Goal: Transaction & Acquisition: Purchase product/service

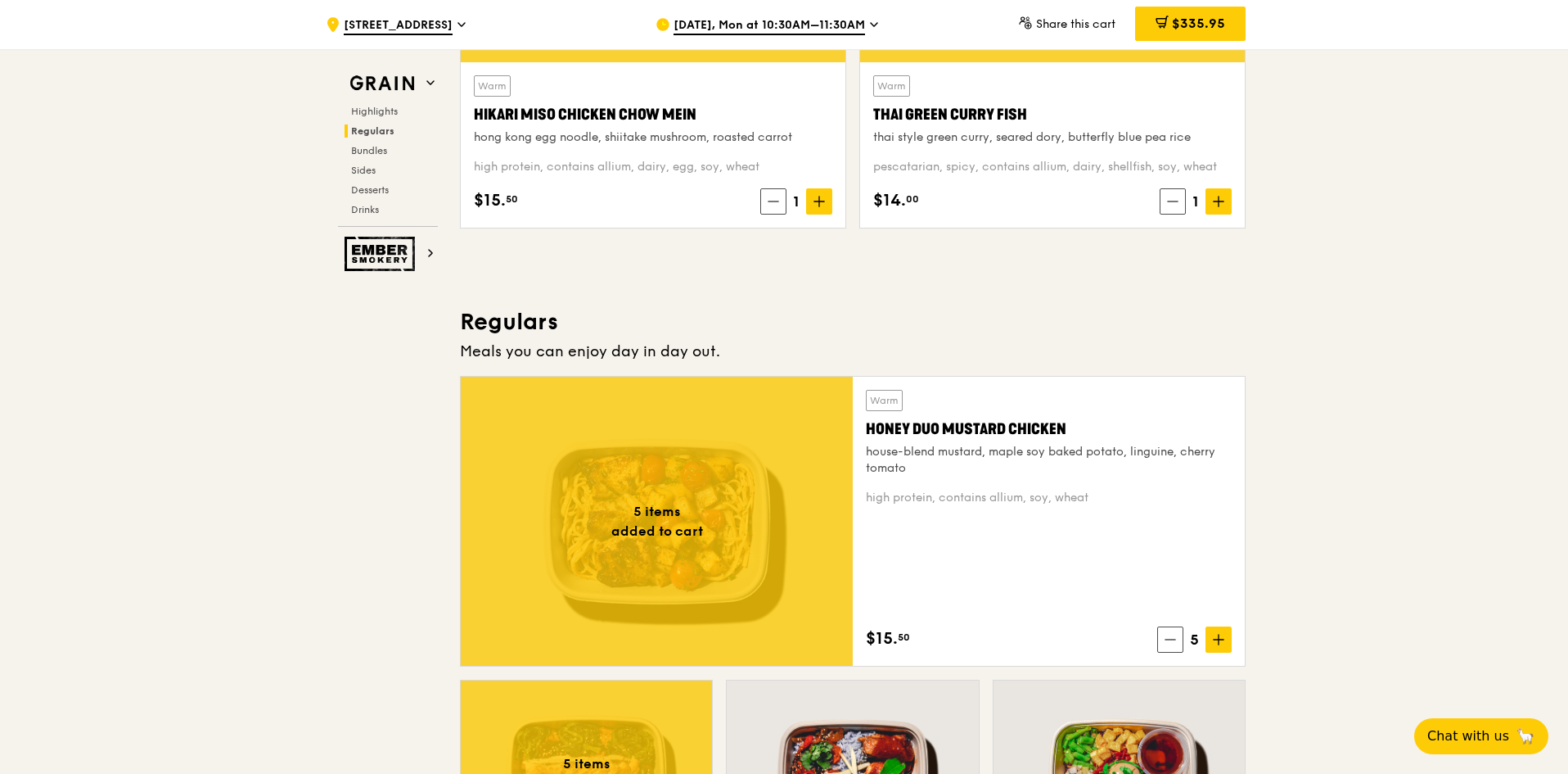
scroll to position [1065, 0]
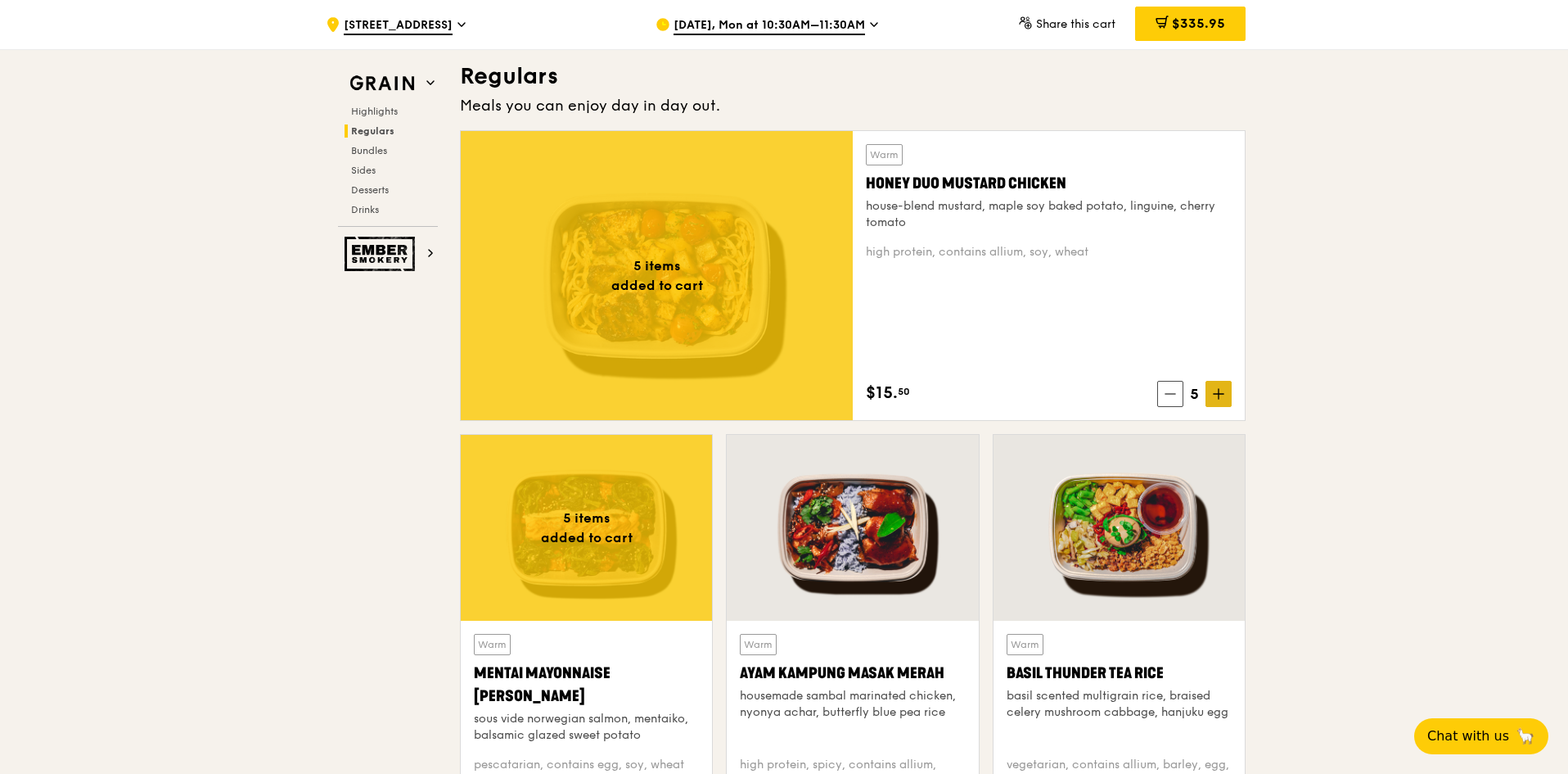
click at [1218, 403] on span at bounding box center [1218, 393] width 26 height 26
click at [1213, 32] on div "$351.45" at bounding box center [1191, 24] width 108 height 34
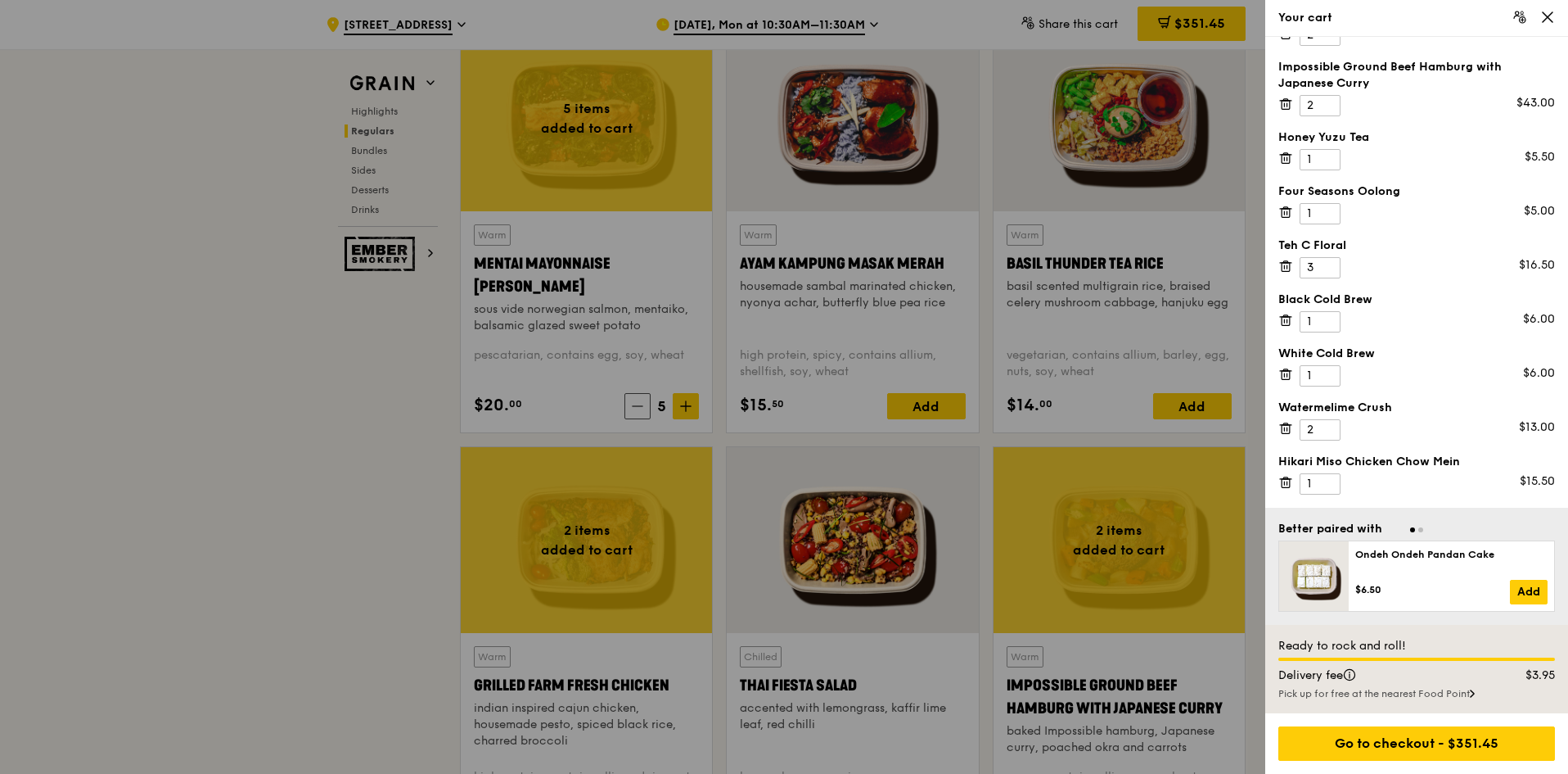
scroll to position [0, 0]
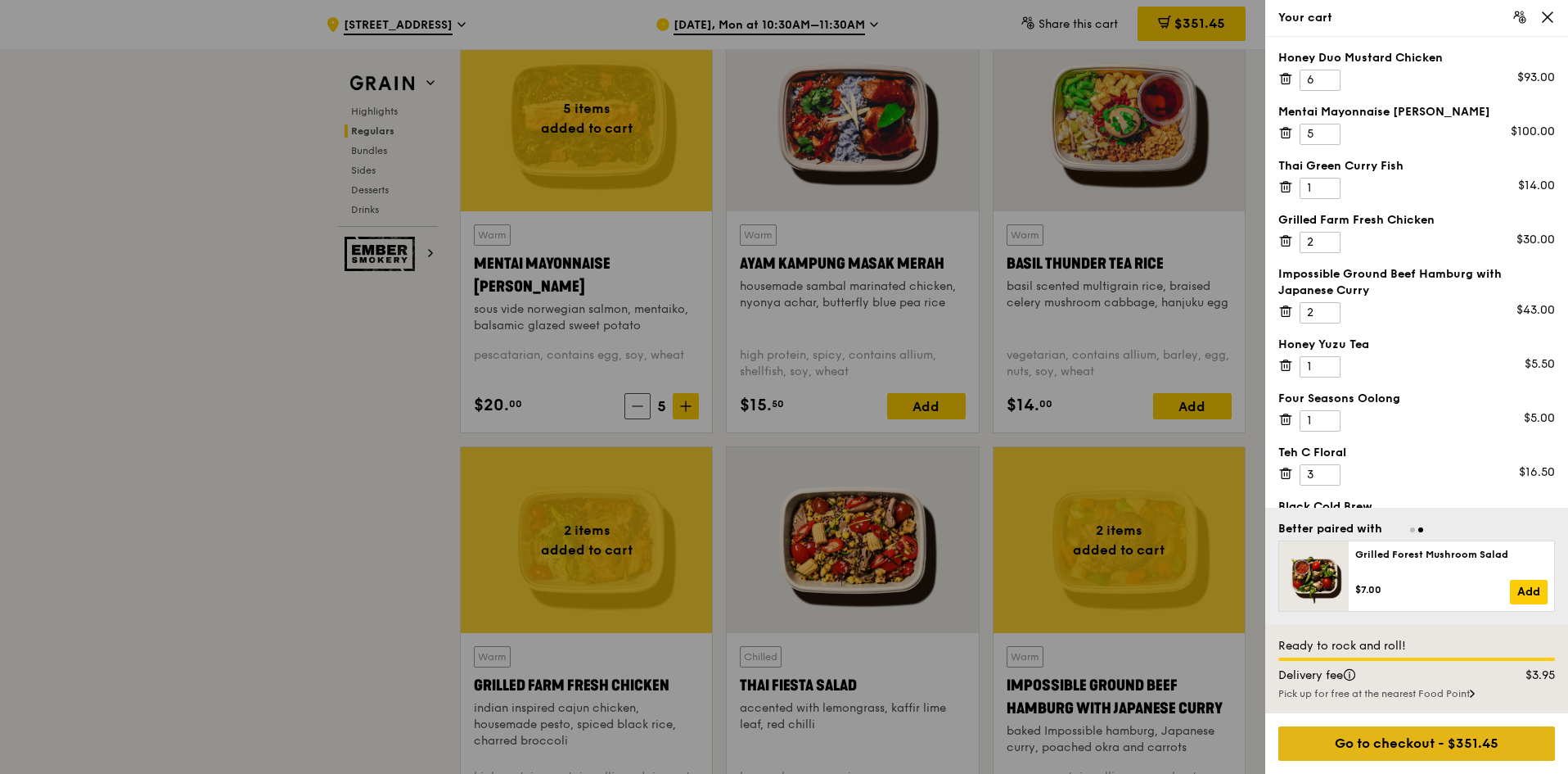
click at [1424, 736] on div "Go to checkout - $351.45" at bounding box center [1416, 743] width 276 height 34
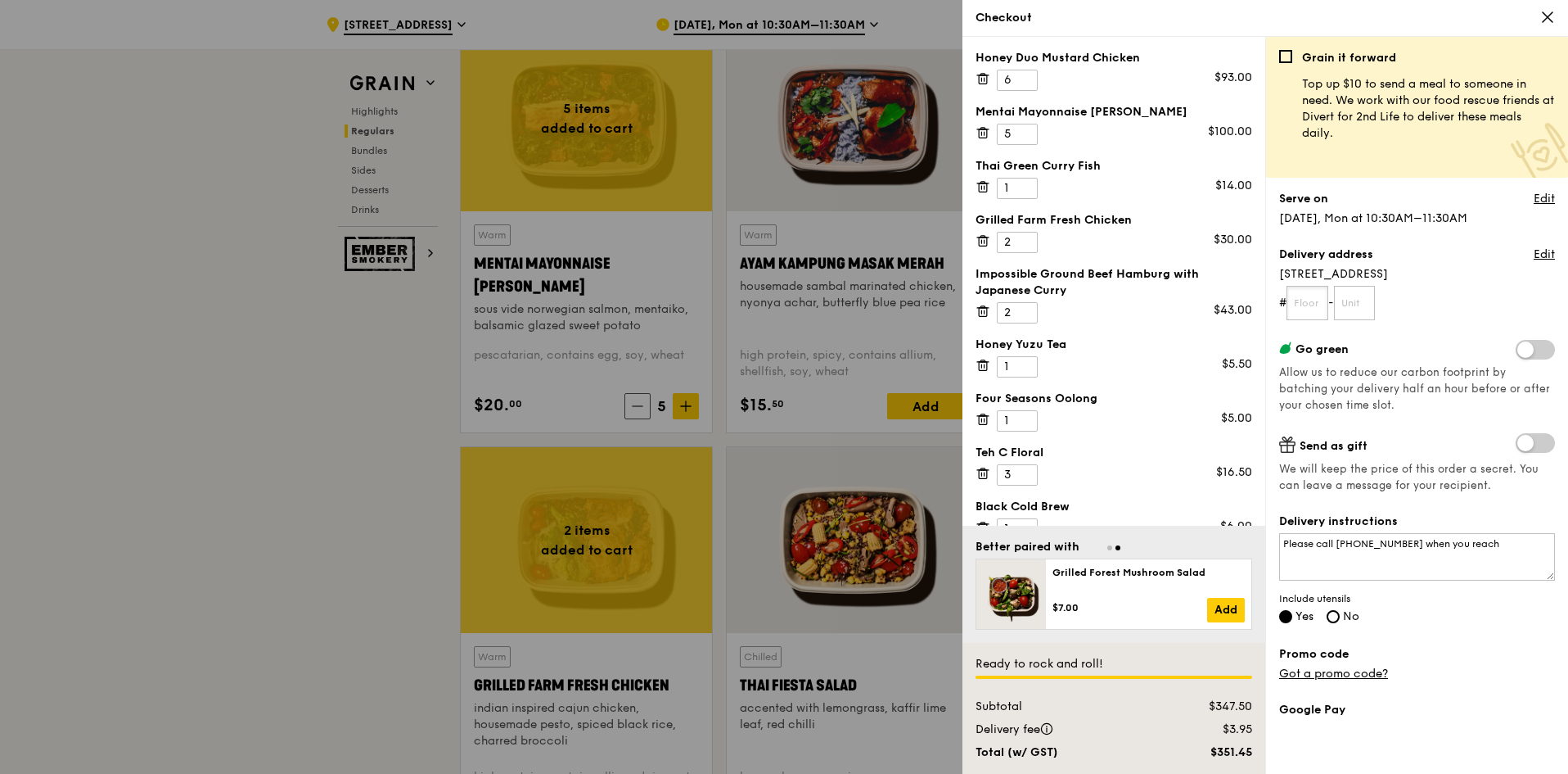
click at [1322, 301] on input "text" at bounding box center [1307, 303] width 42 height 34
type input "02"
click at [1348, 310] on input "text" at bounding box center [1355, 303] width 42 height 34
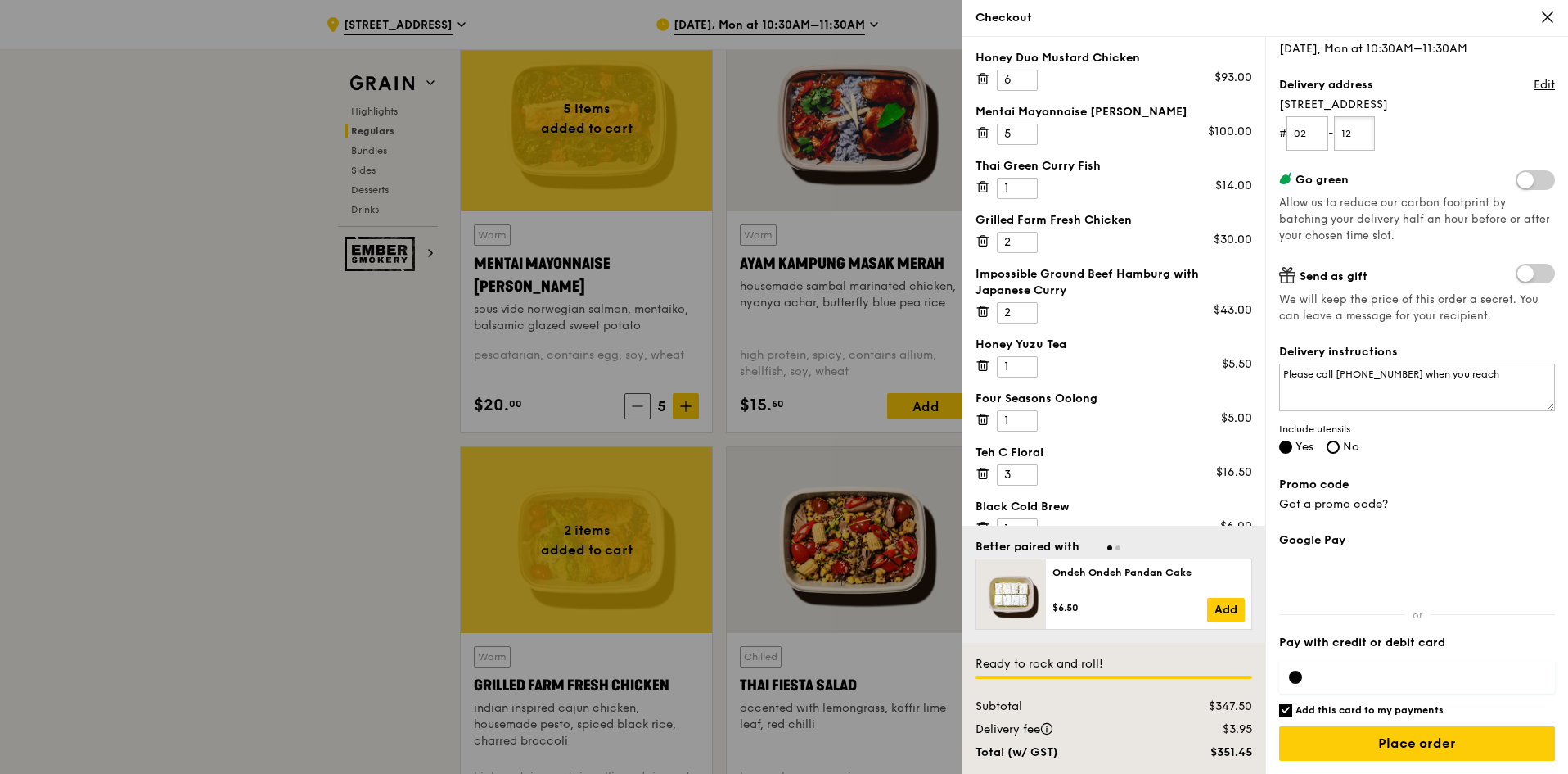
type input "12"
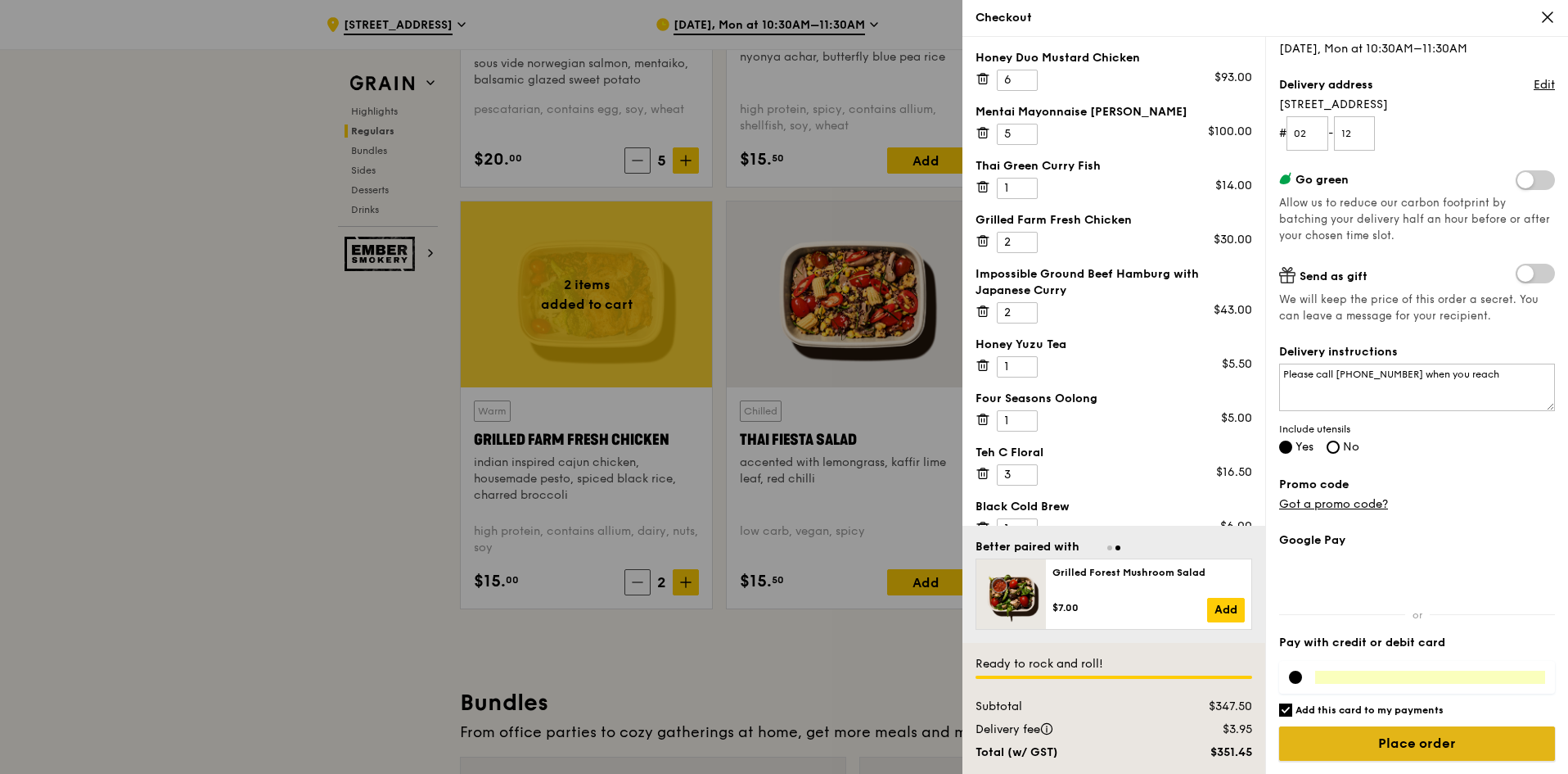
click at [1380, 735] on input "Place order" at bounding box center [1417, 743] width 275 height 34
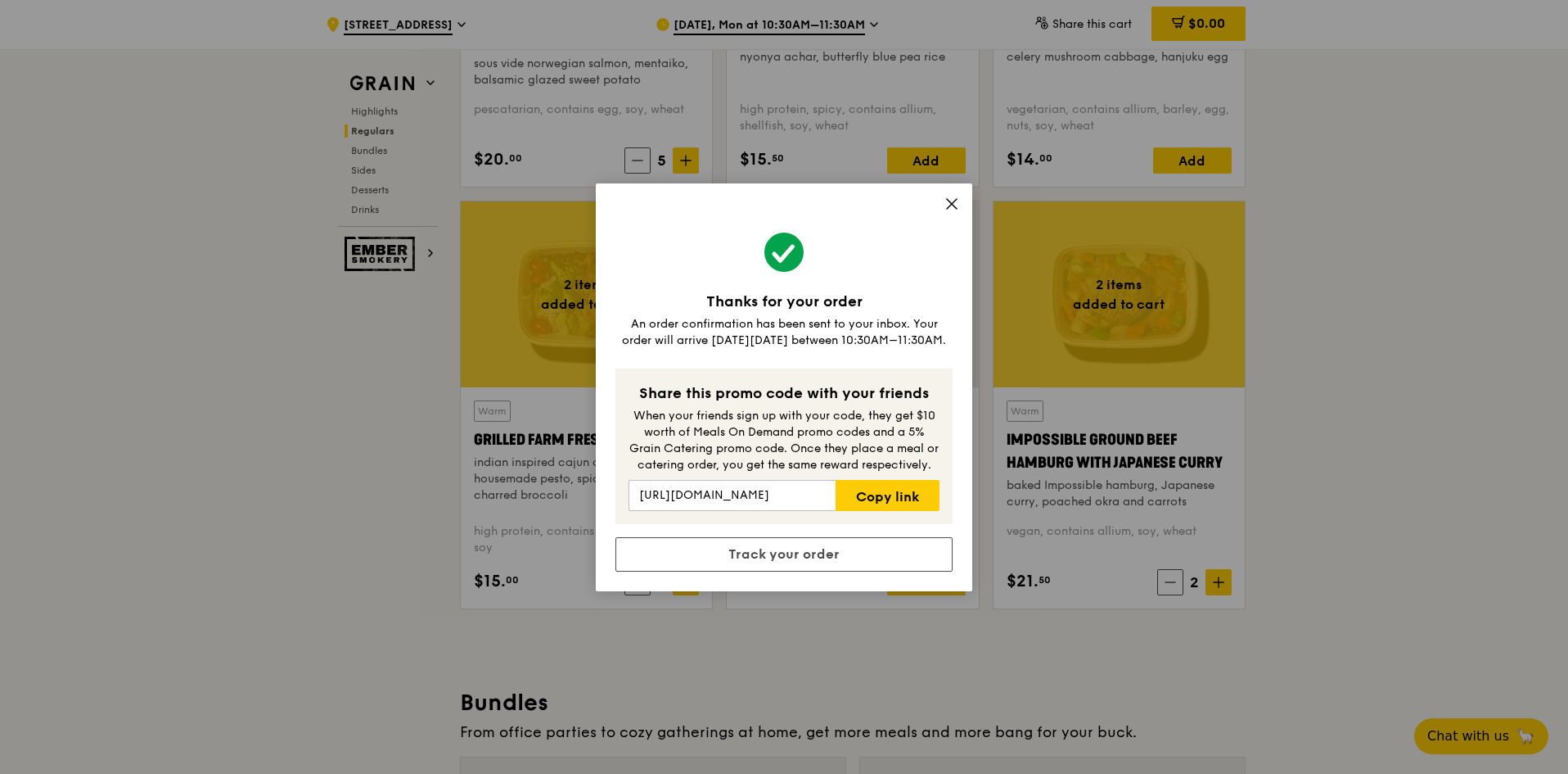
click at [954, 205] on icon at bounding box center [951, 204] width 10 height 10
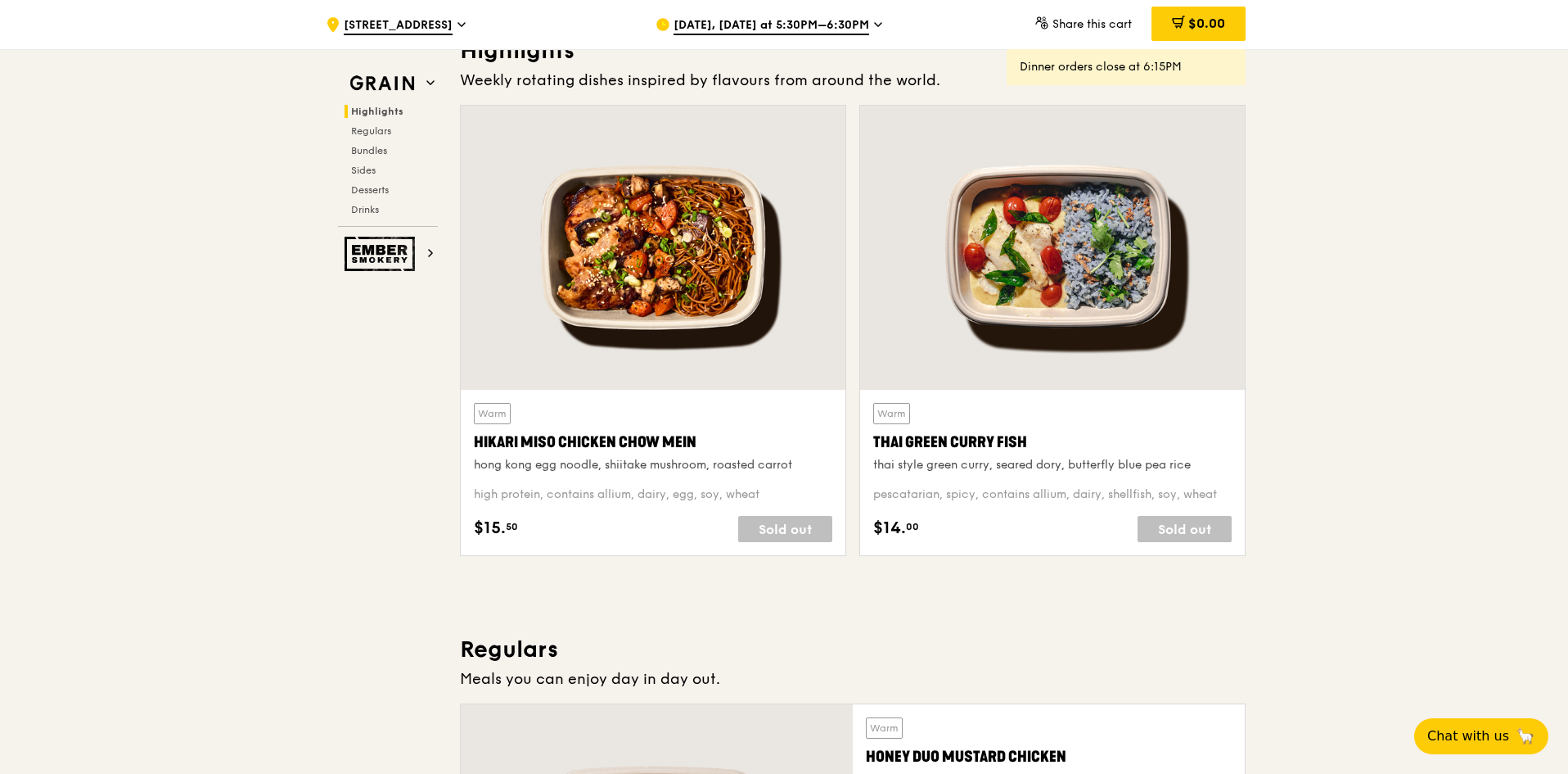
scroll to position [164, 0]
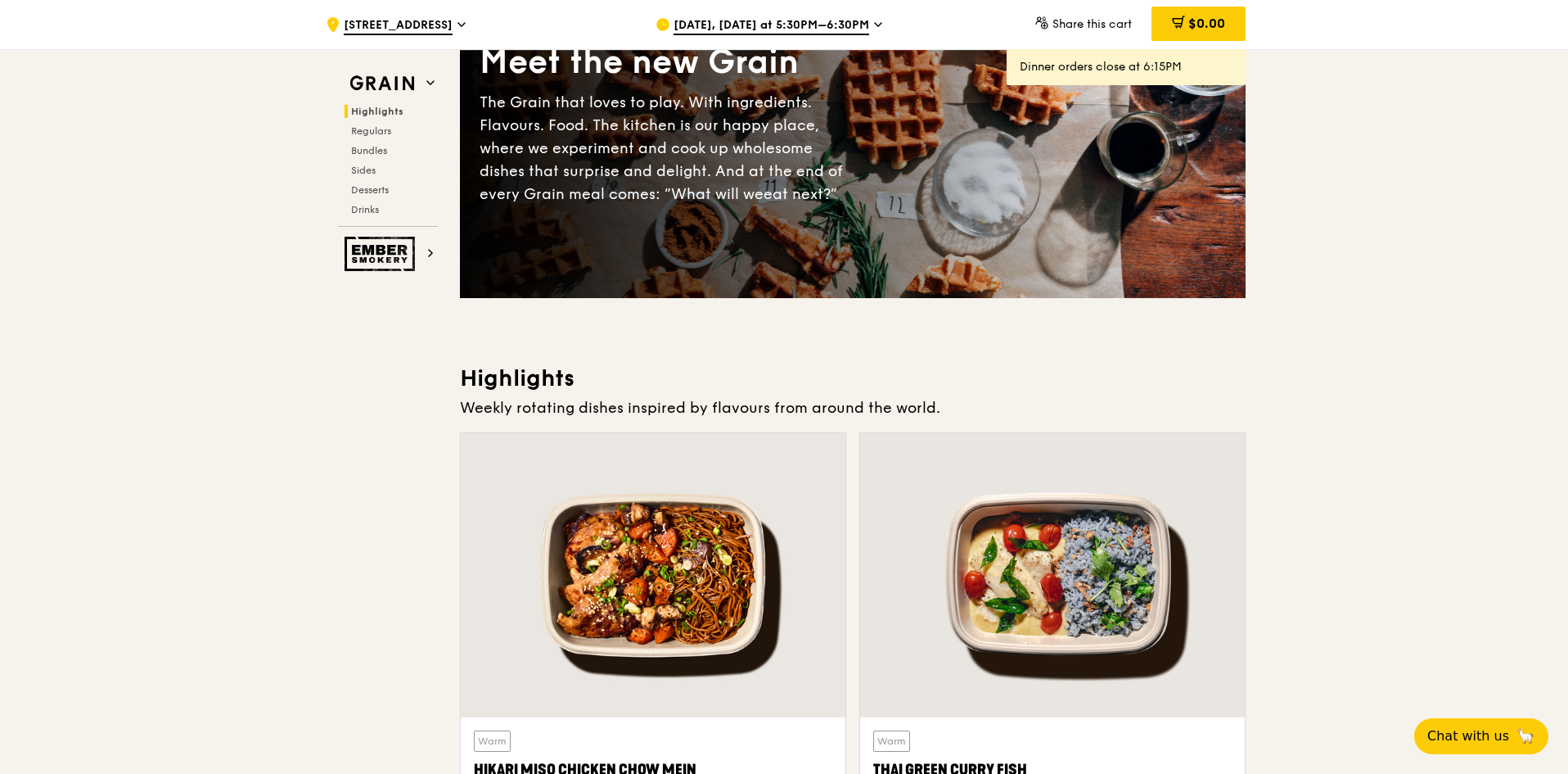
click at [861, 23] on span "Aug 14, Today at 5:30PM–6:30PM" at bounding box center [772, 26] width 196 height 18
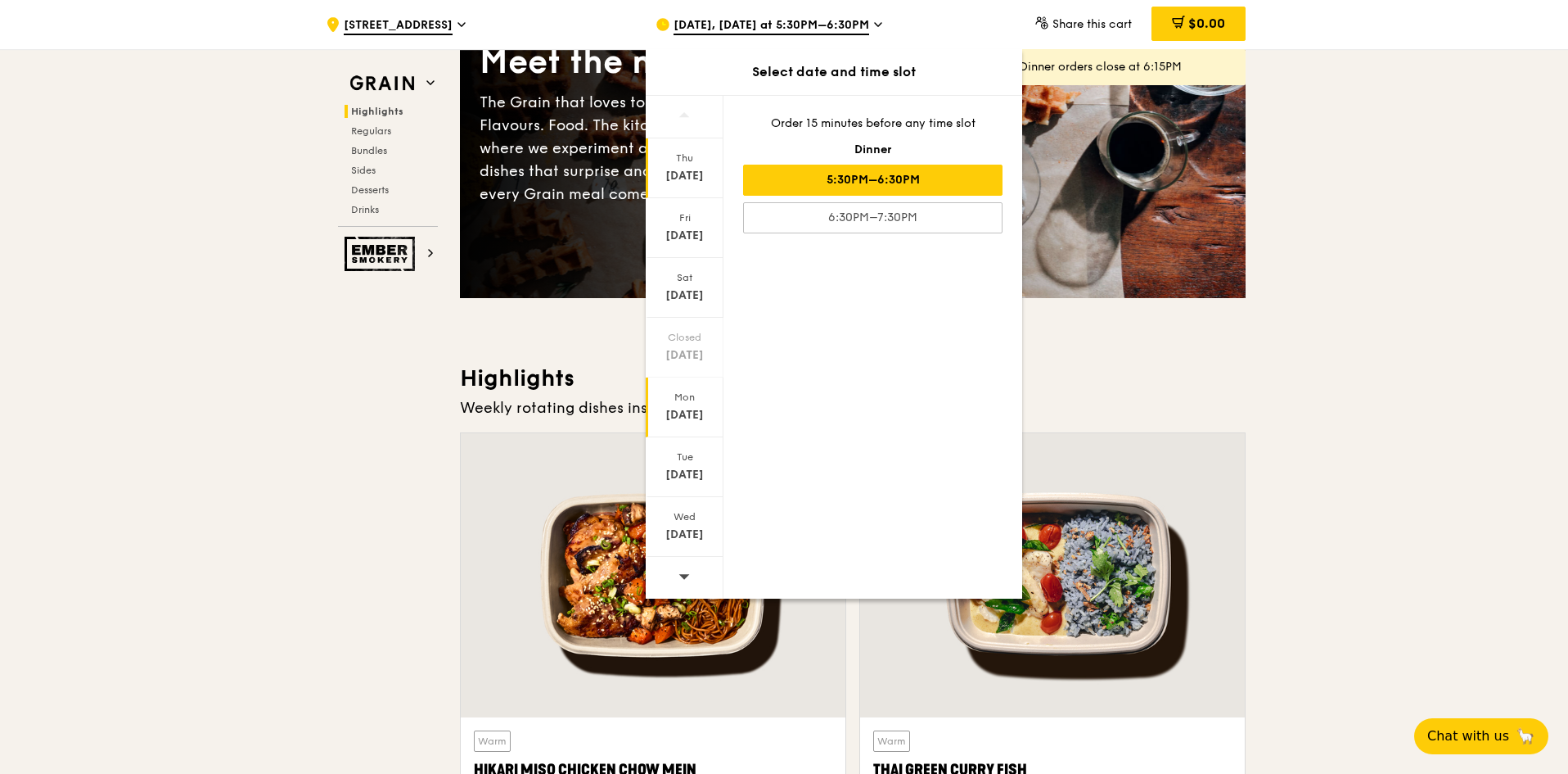
click at [712, 404] on div "Mon Aug 18" at bounding box center [685, 408] width 78 height 60
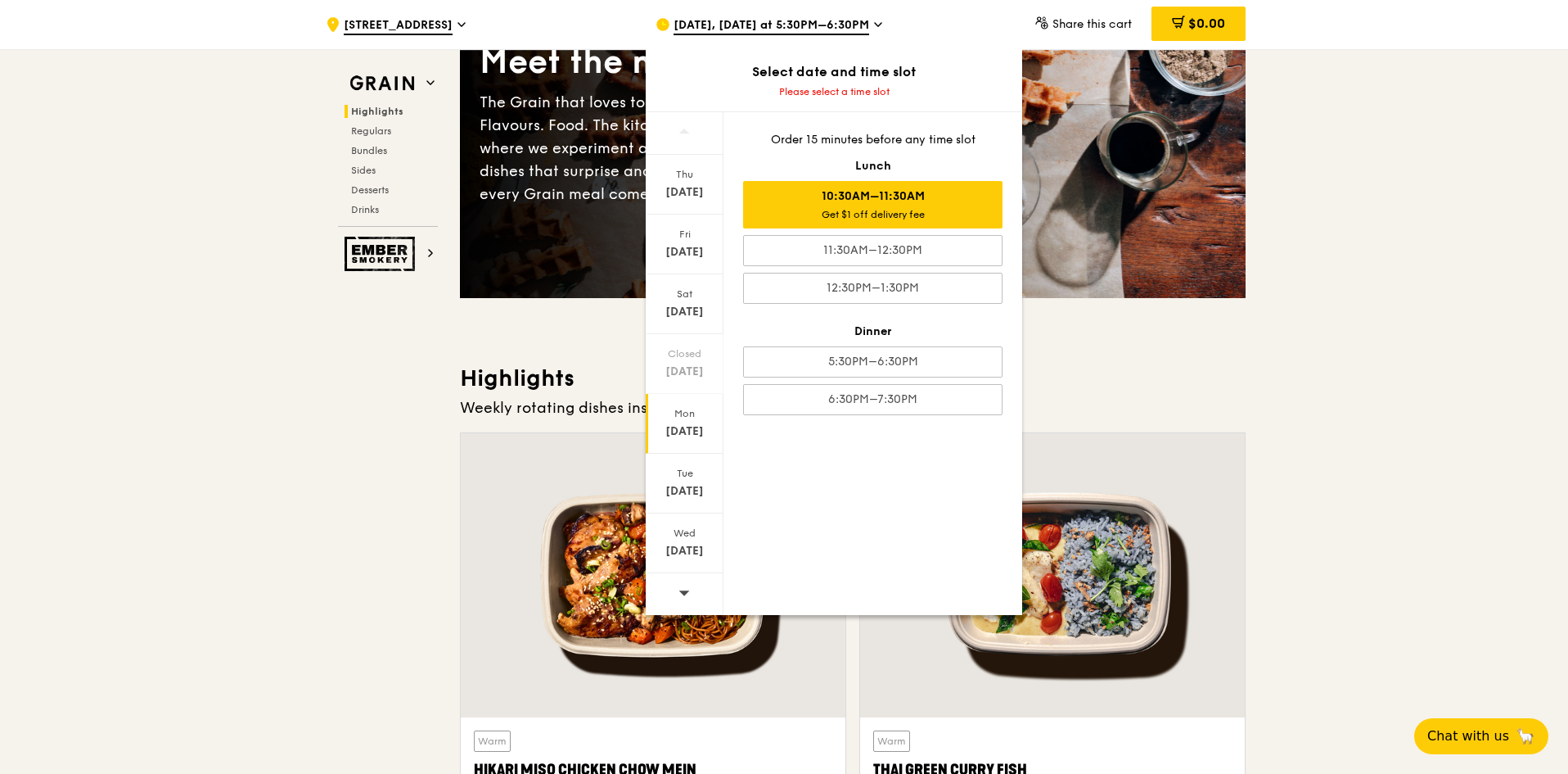
click at [943, 202] on div "10:30AM–11:30AM Get $1 off delivery fee" at bounding box center [872, 205] width 259 height 47
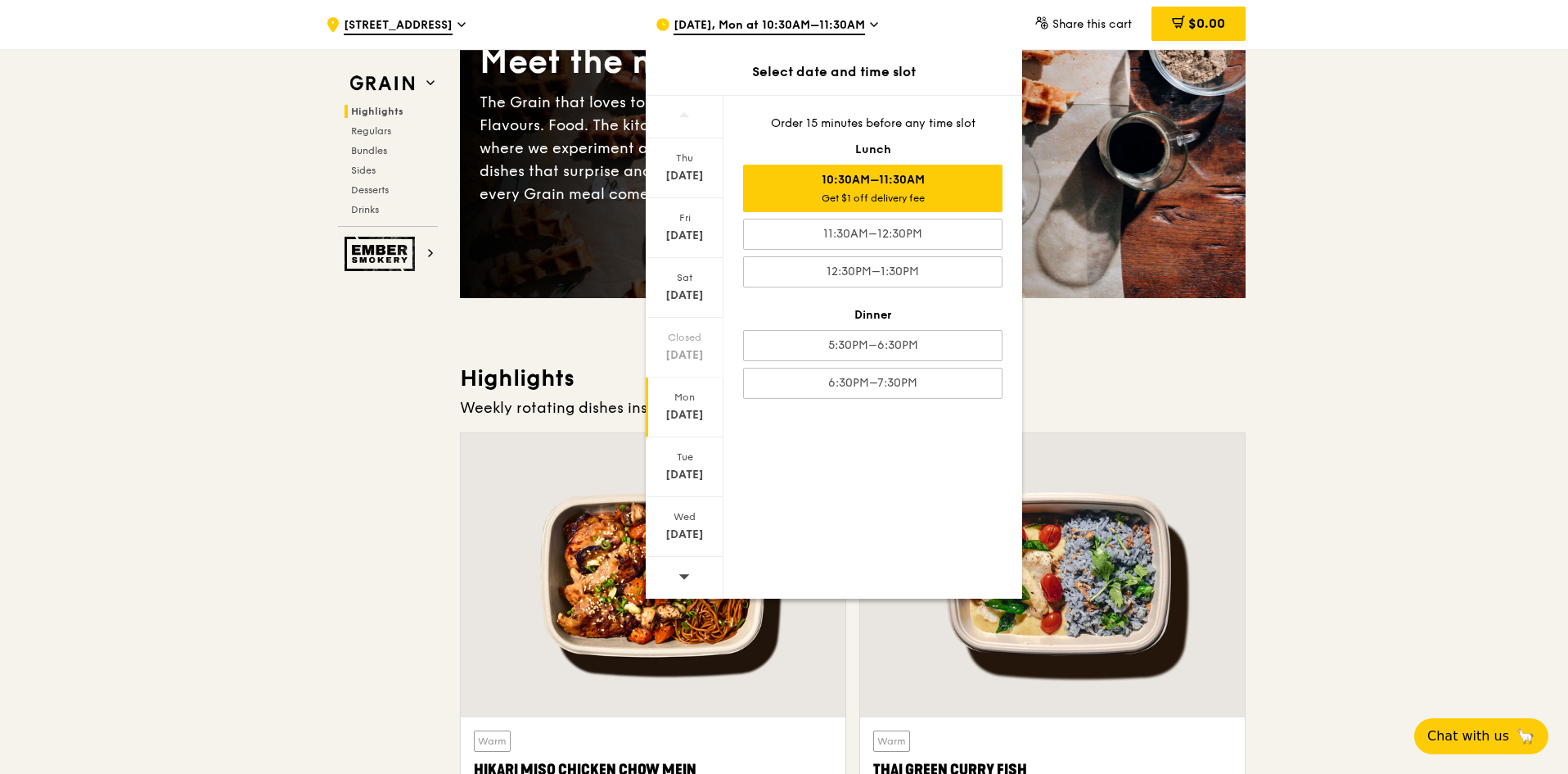
click at [869, 199] on div "Get $1 off delivery fee" at bounding box center [873, 198] width 245 height 13
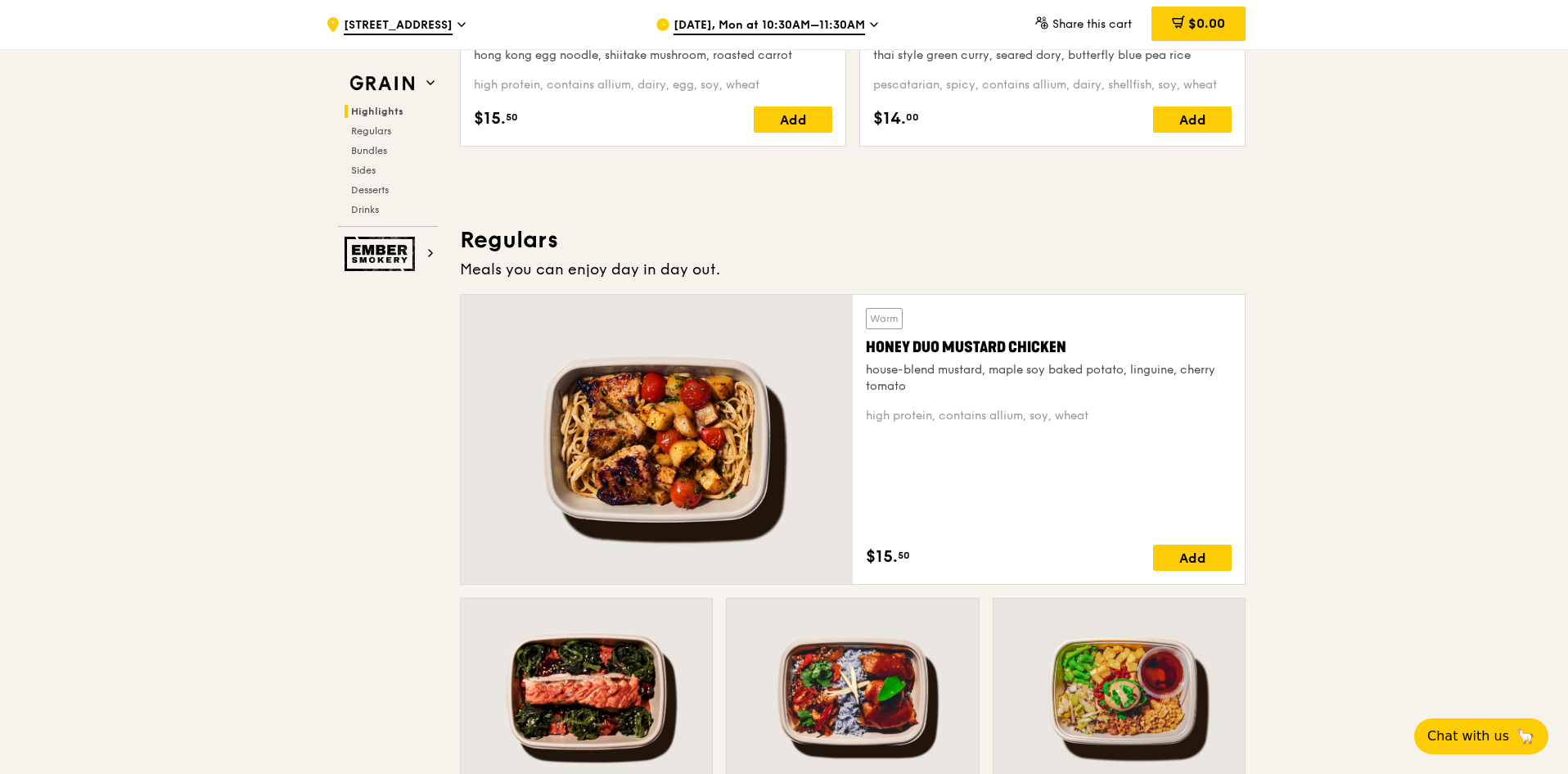
scroll to position [327, 0]
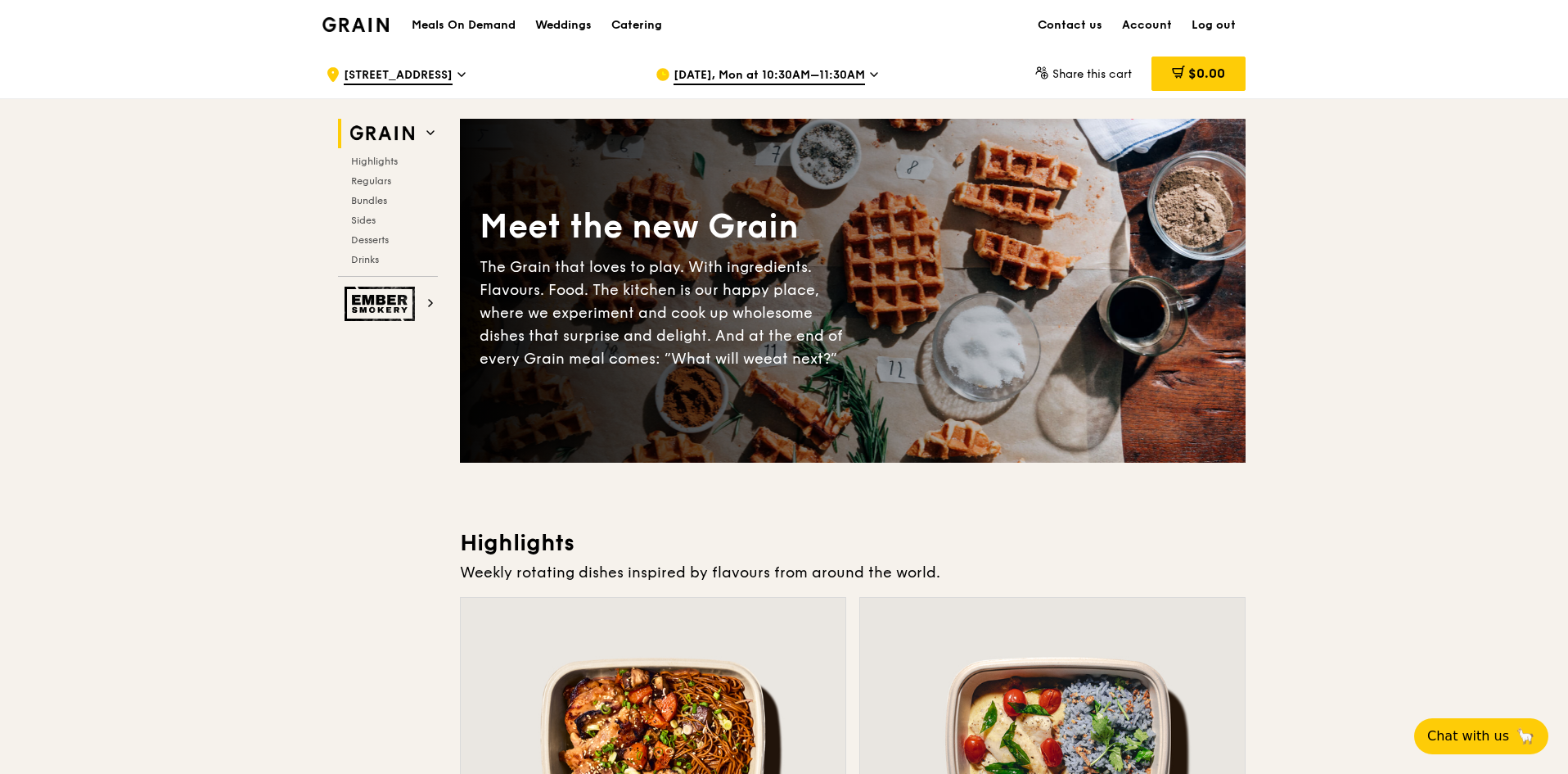
click at [822, 73] on span "Aug 18, Mon at 10:30AM–11:30AM" at bounding box center [769, 76] width 191 height 18
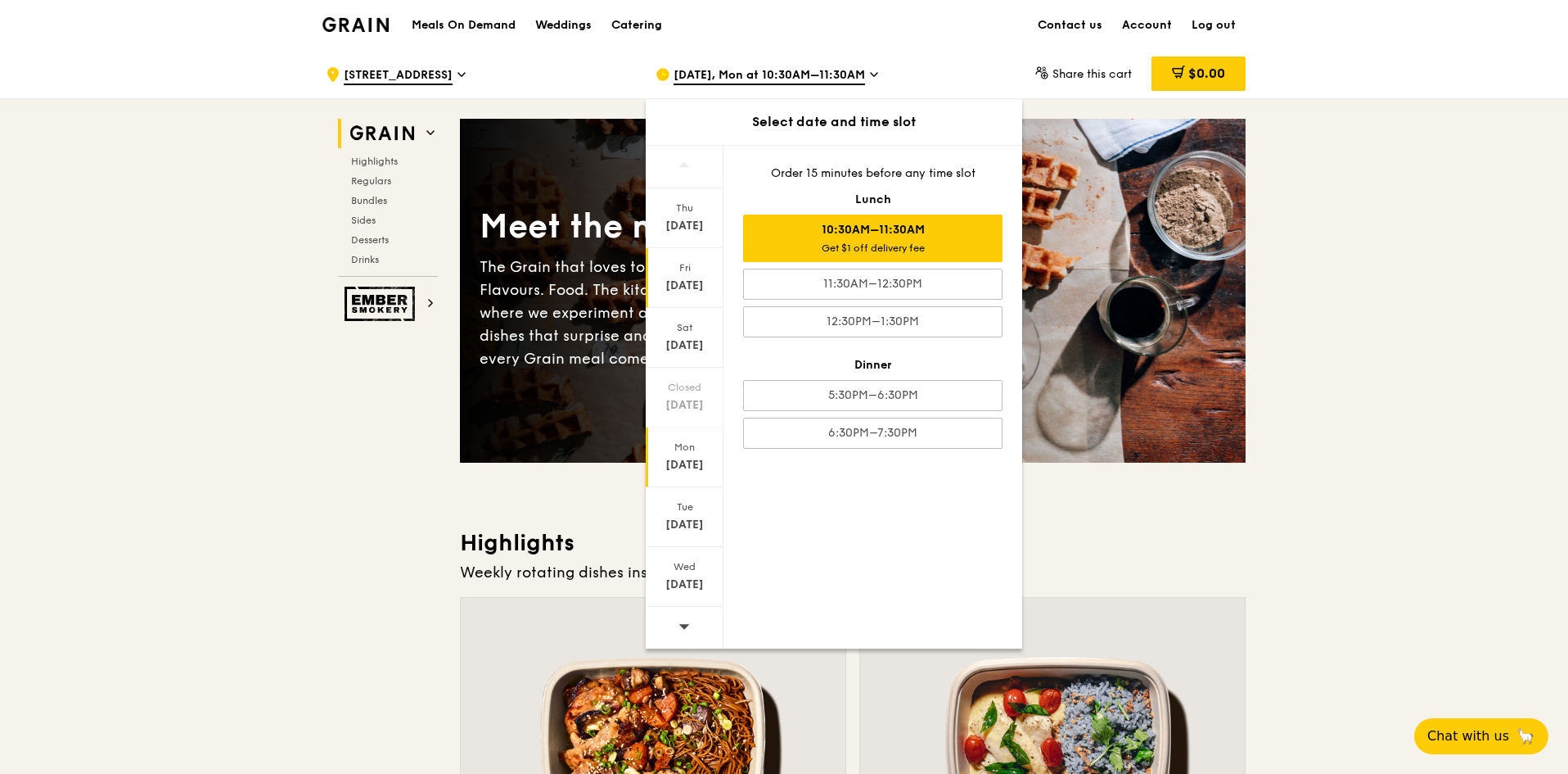
click at [674, 281] on div "[DATE]" at bounding box center [685, 285] width 72 height 16
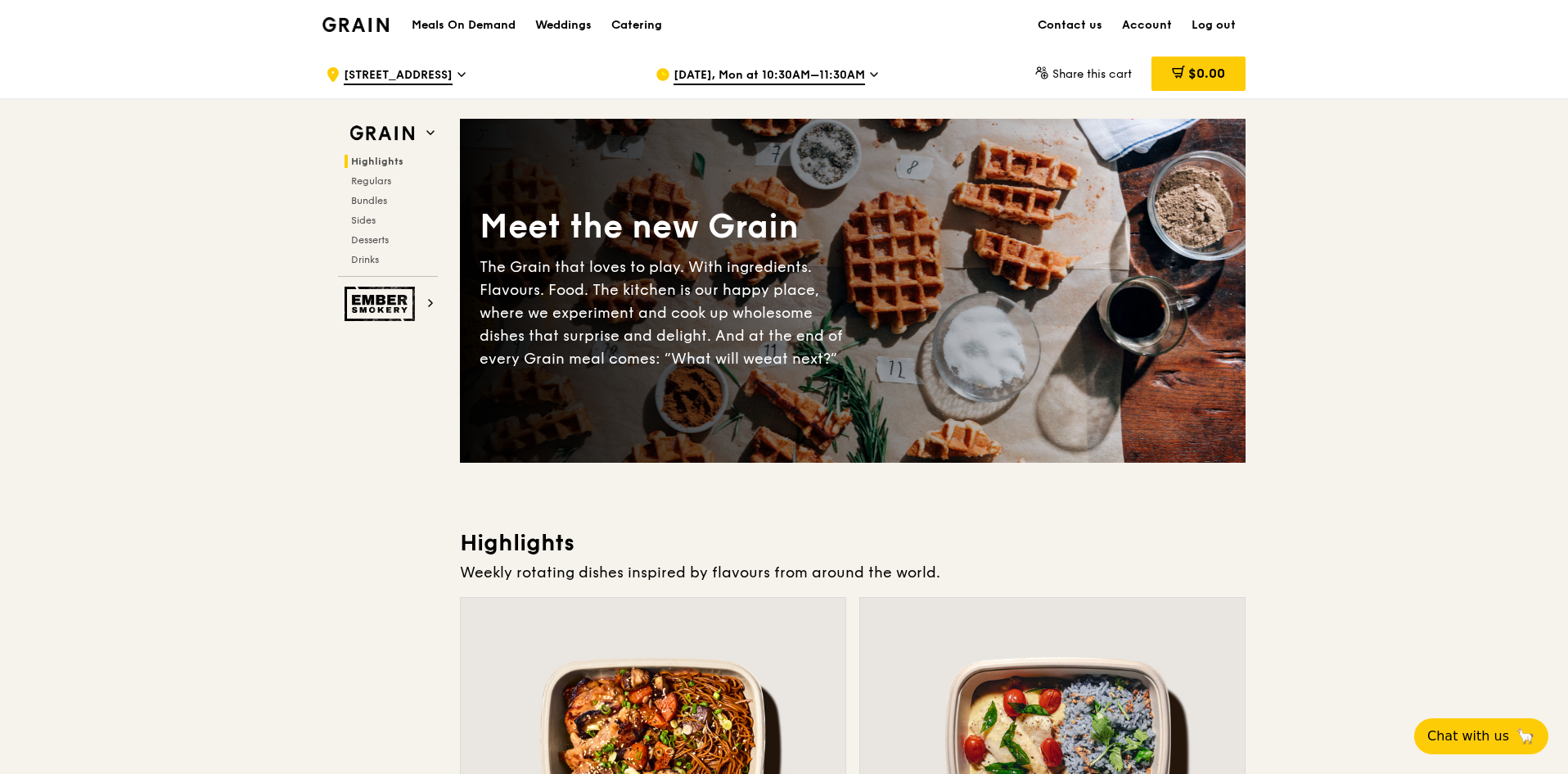
click at [818, 74] on span "Aug 18, Mon at 10:30AM–11:30AM" at bounding box center [769, 76] width 191 height 18
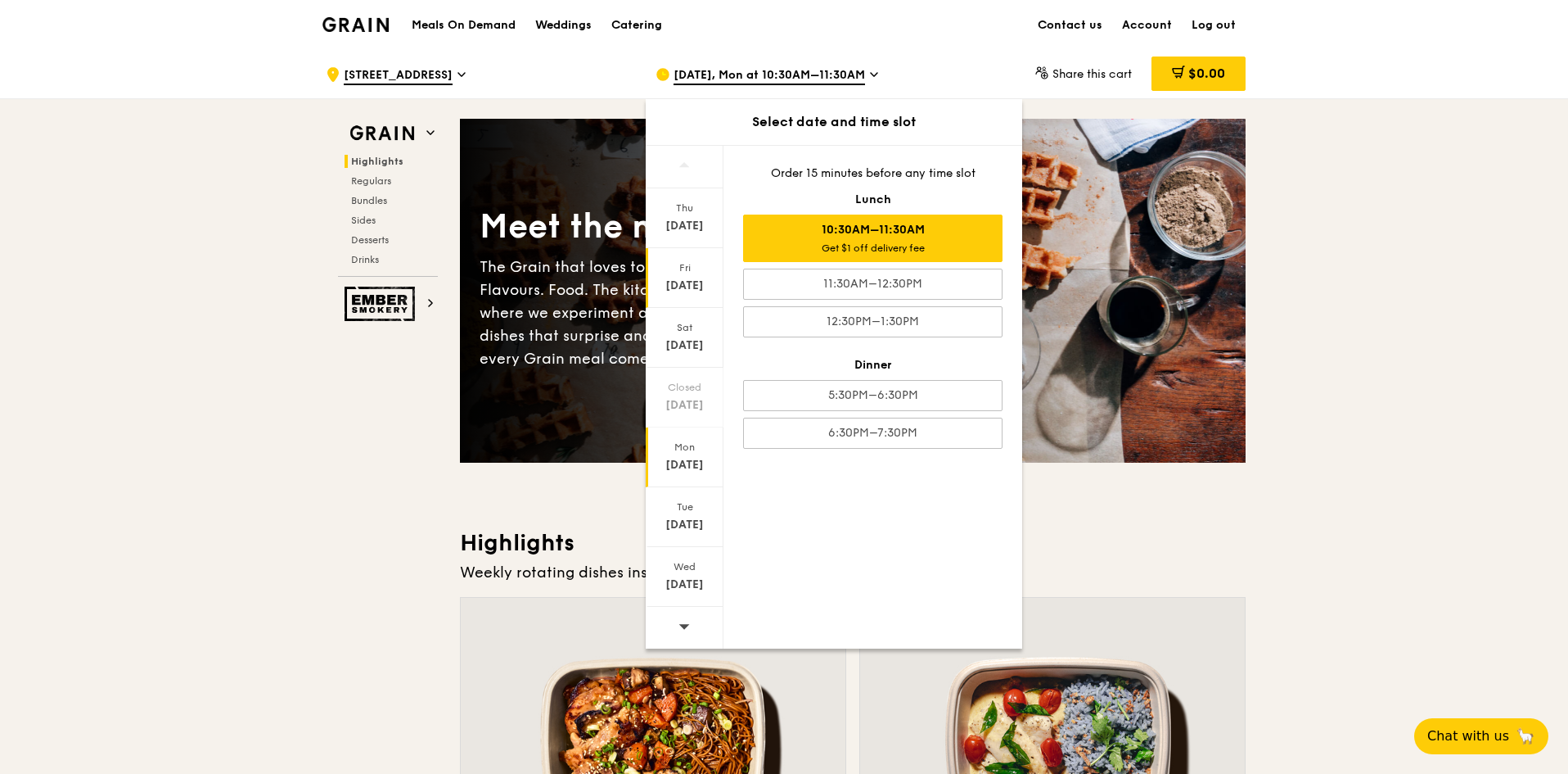
click at [687, 283] on div "Aug 15" at bounding box center [685, 285] width 72 height 16
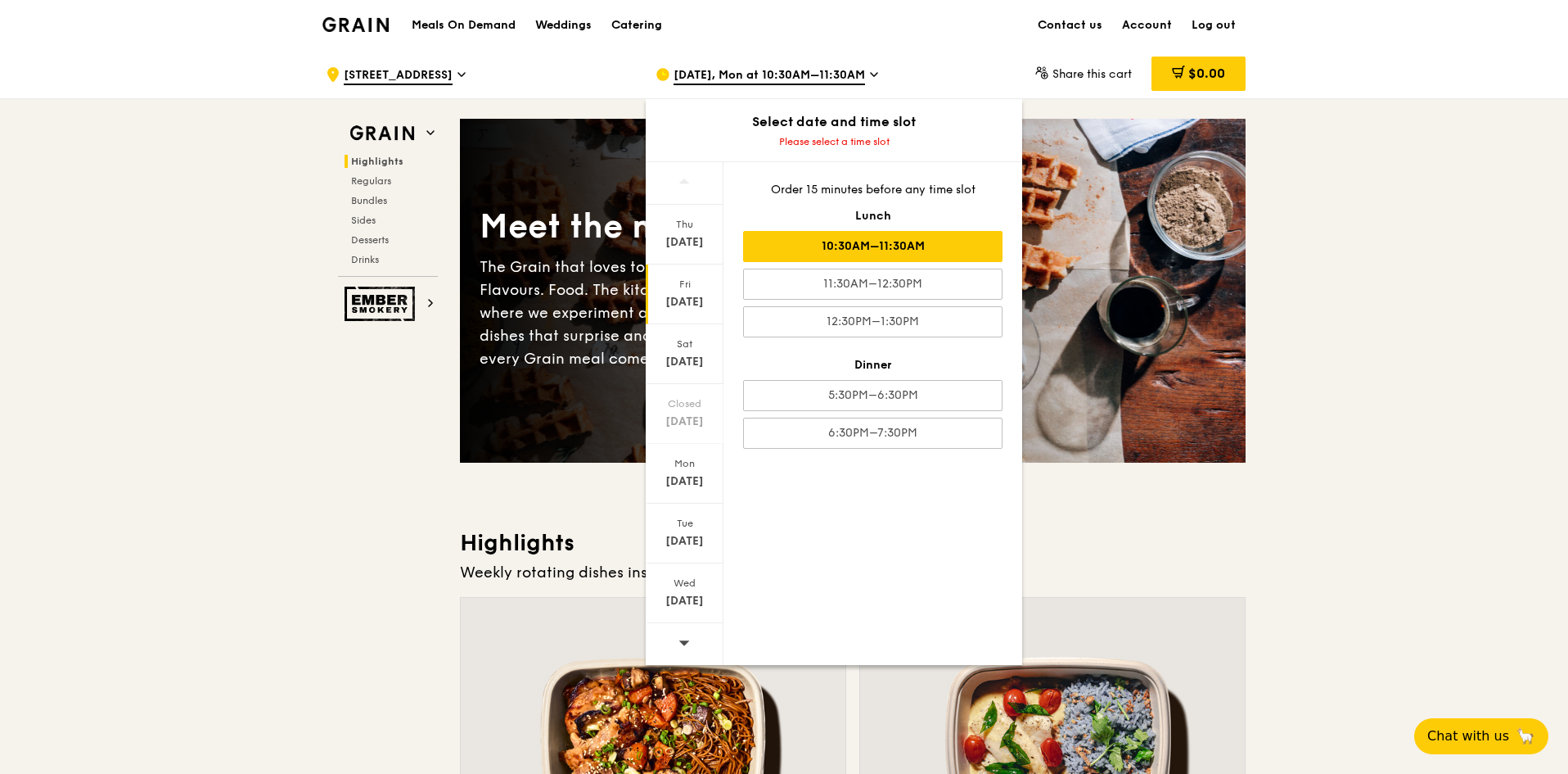
click at [897, 244] on div "10:30AM–11:30AM" at bounding box center [872, 247] width 259 height 31
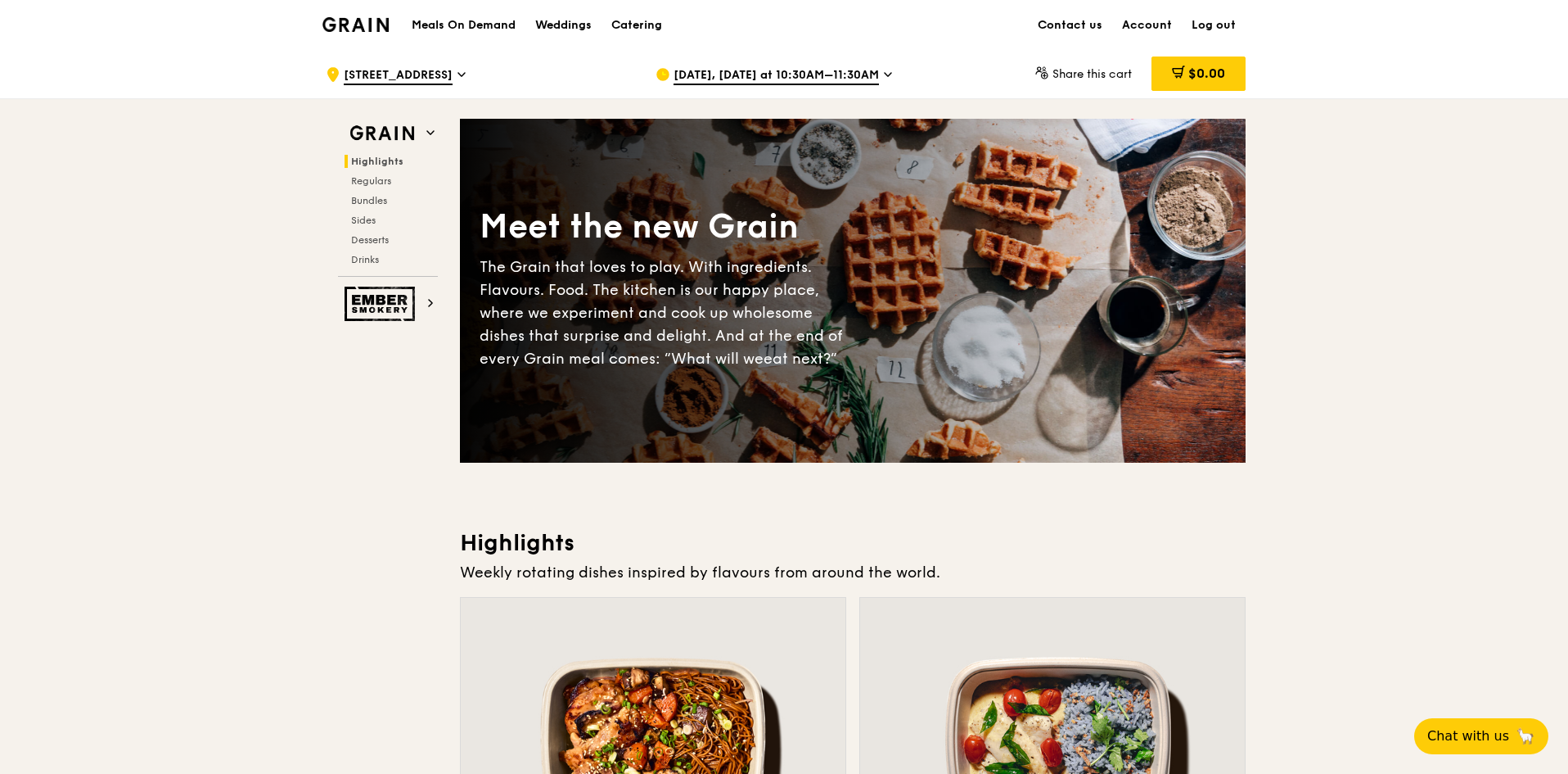
click at [878, 67] on span "Aug 15, Tomorrow at 10:30AM–11:30AM" at bounding box center [776, 76] width 206 height 18
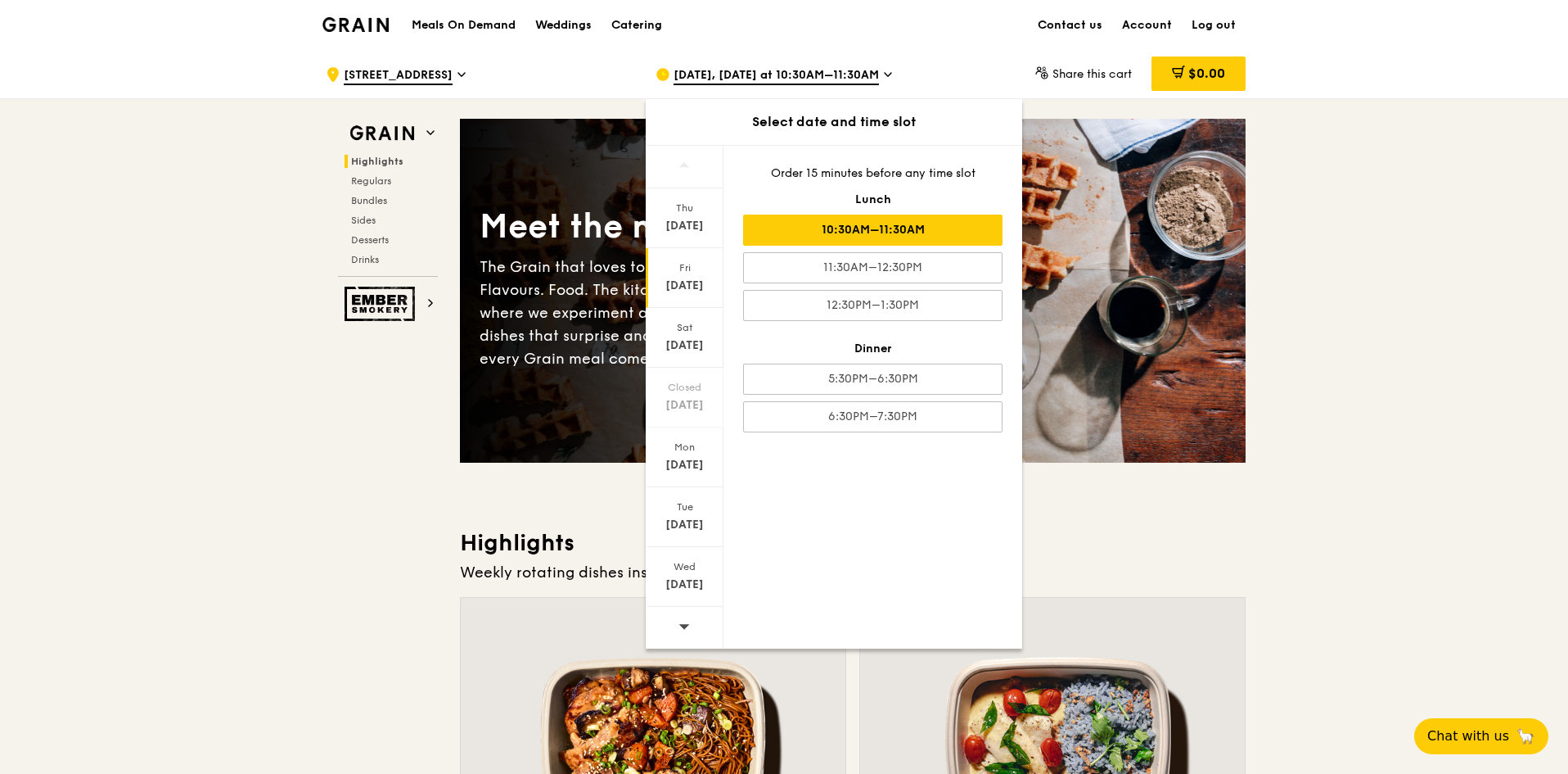
drag, startPoint x: 1294, startPoint y: 267, endPoint x: 1294, endPoint y: 258, distance: 9.0
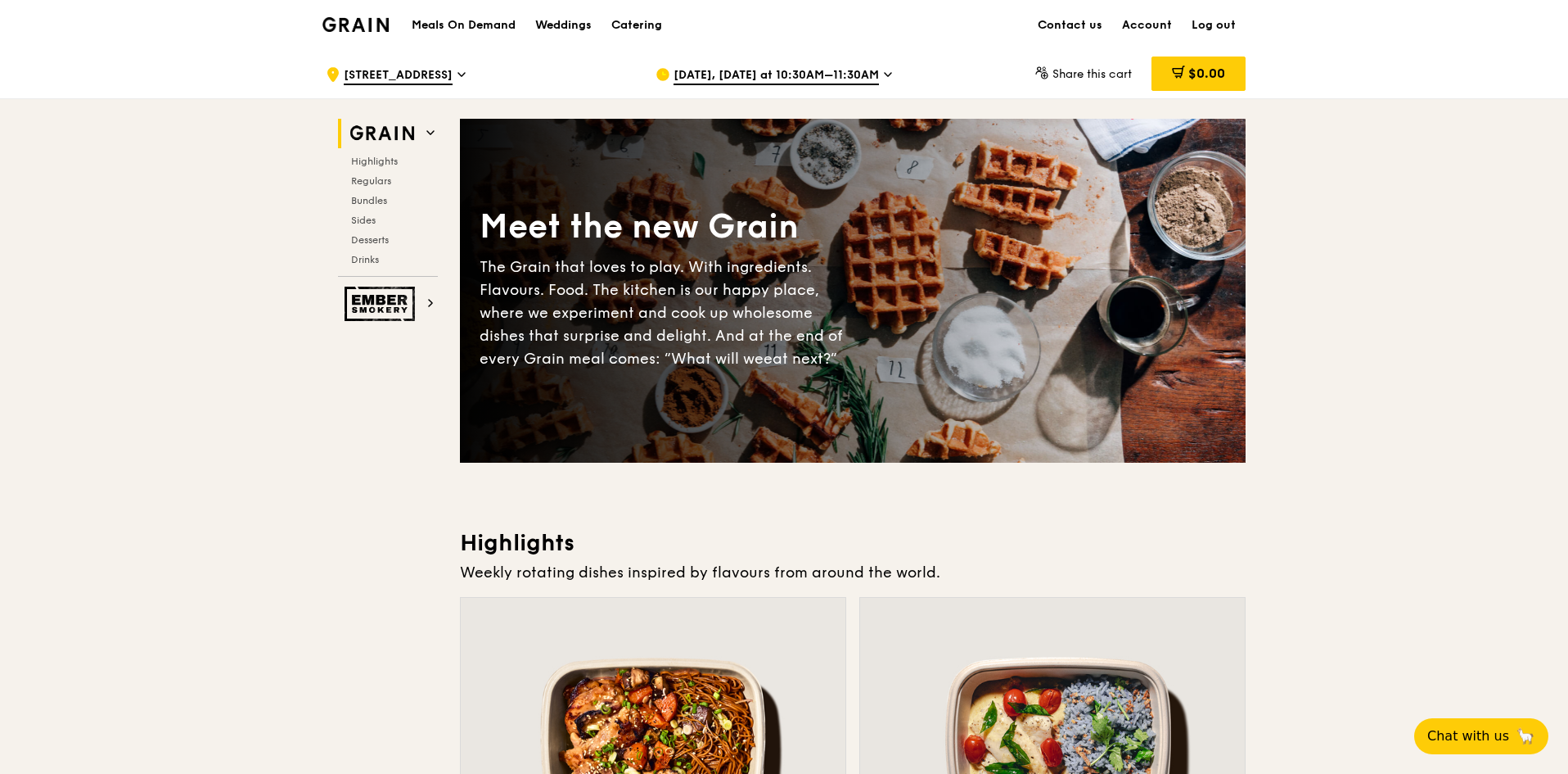
click at [910, 73] on div "[DATE], [DATE] at 10:30AM–11:30AM" at bounding box center [807, 74] width 303 height 49
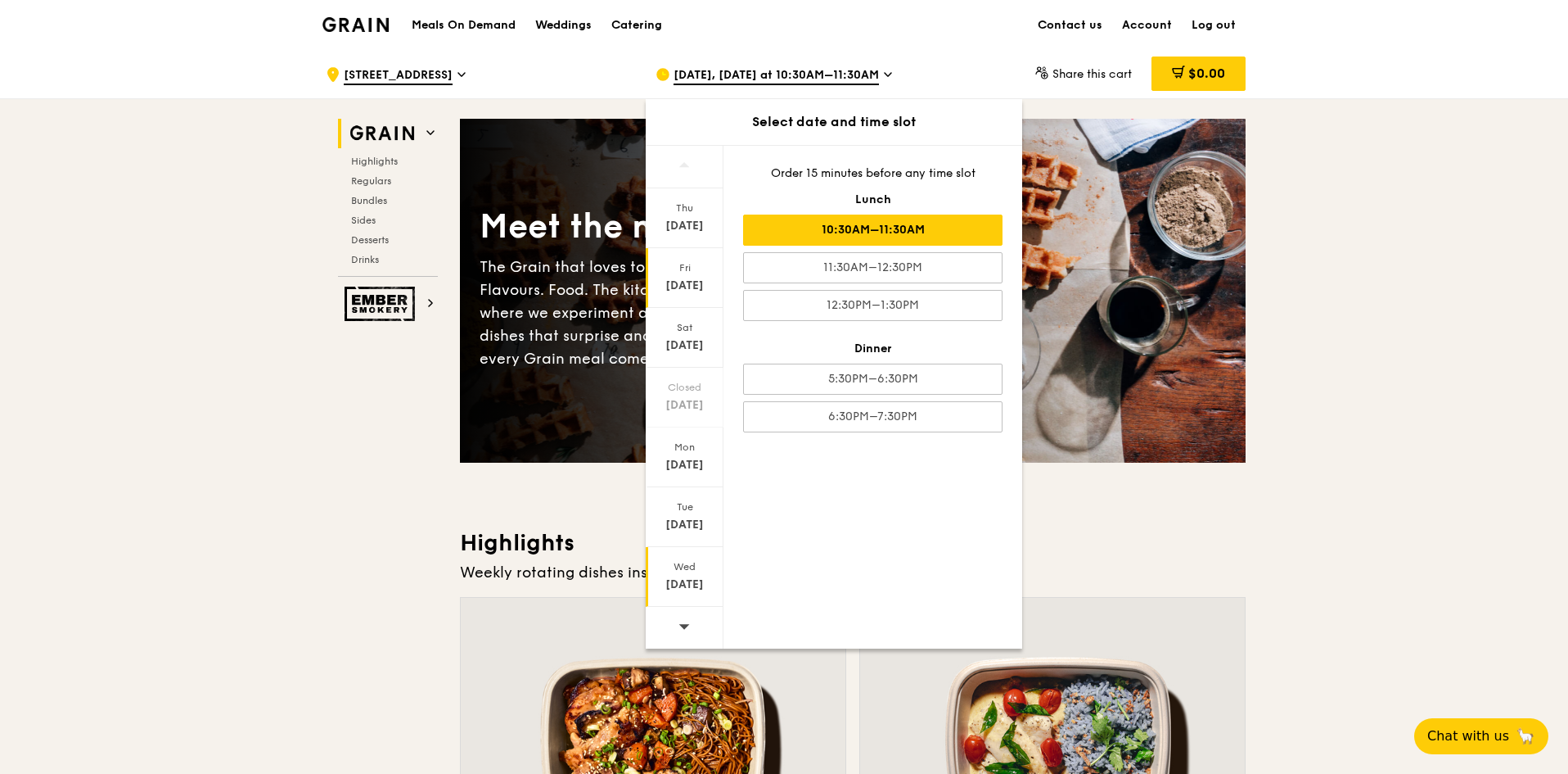
scroll to position [82, 0]
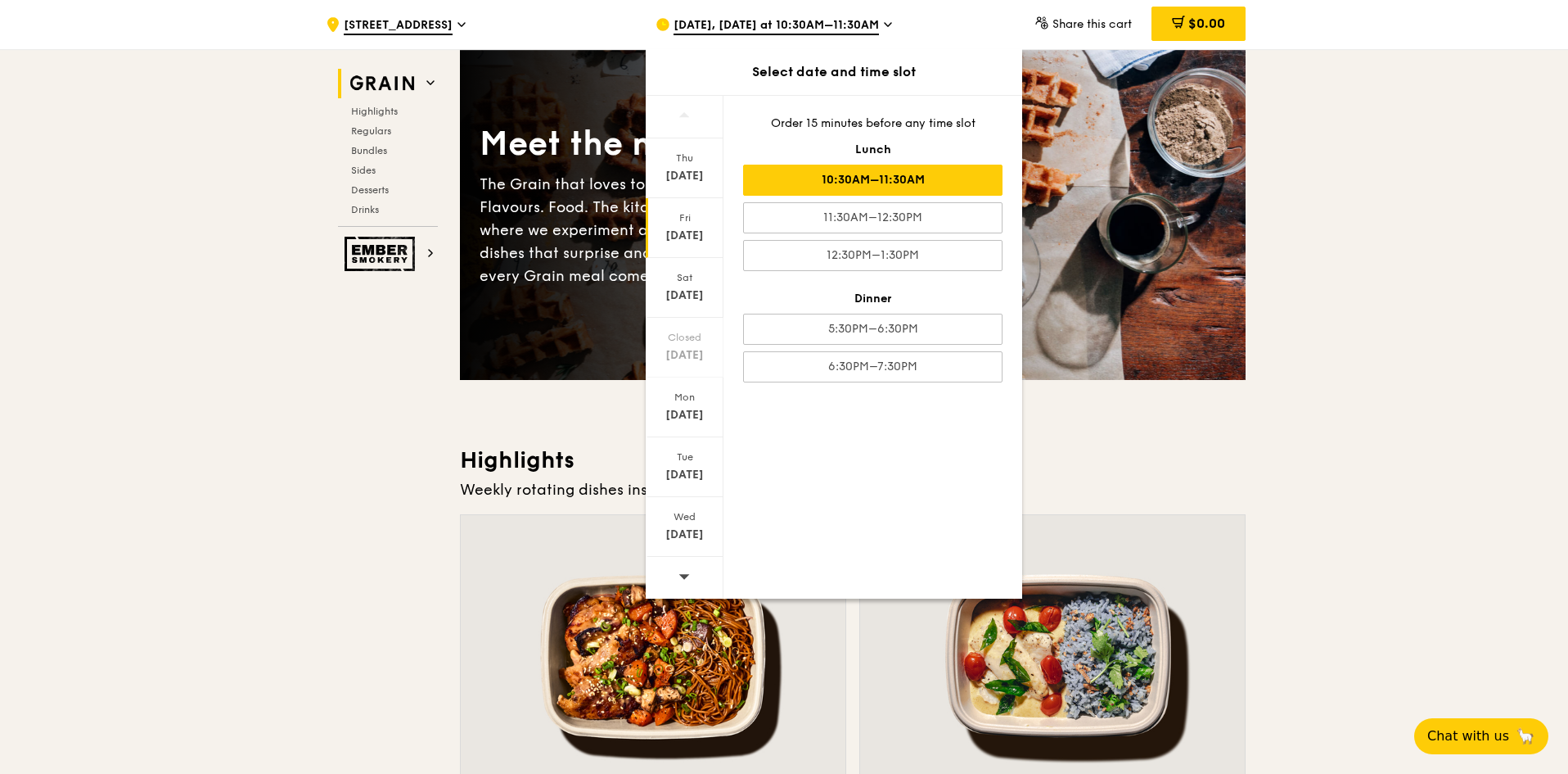
click at [682, 573] on icon at bounding box center [684, 576] width 12 height 13
click at [683, 573] on icon at bounding box center [684, 576] width 12 height 13
click at [700, 532] on div "Aug 27" at bounding box center [685, 535] width 72 height 16
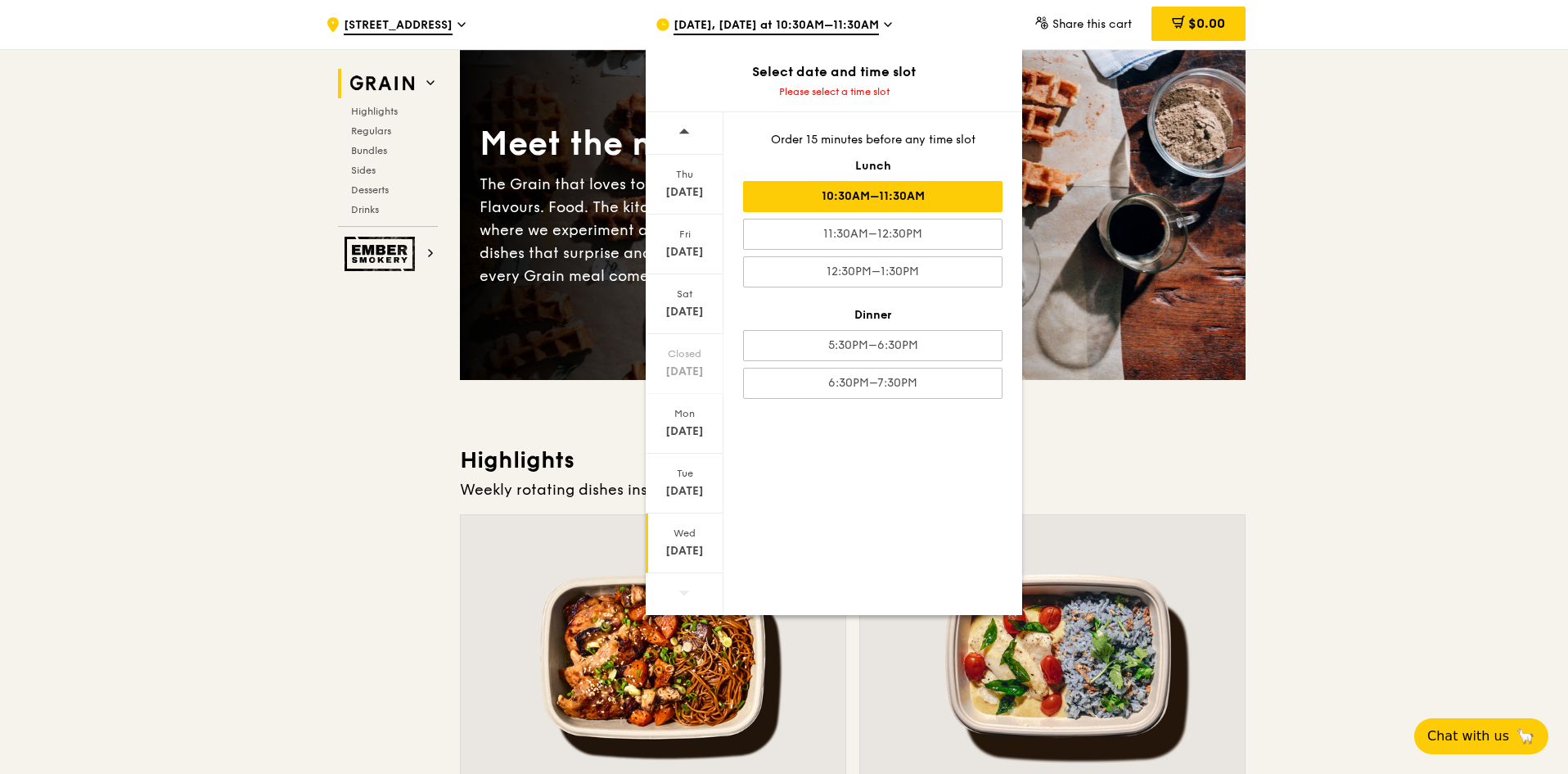
click at [895, 187] on div "10:30AM–11:30AM" at bounding box center [872, 197] width 259 height 31
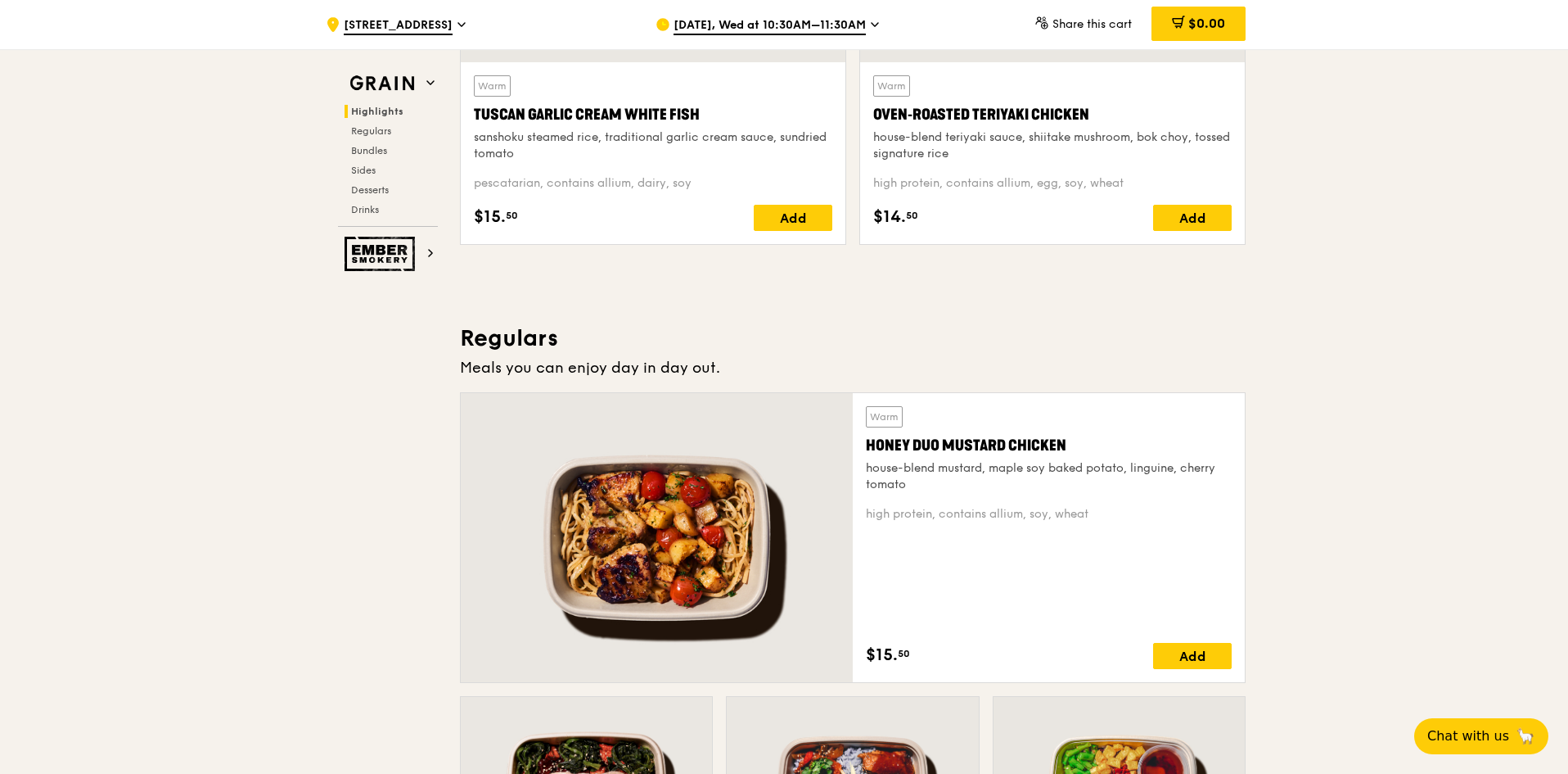
scroll to position [327, 0]
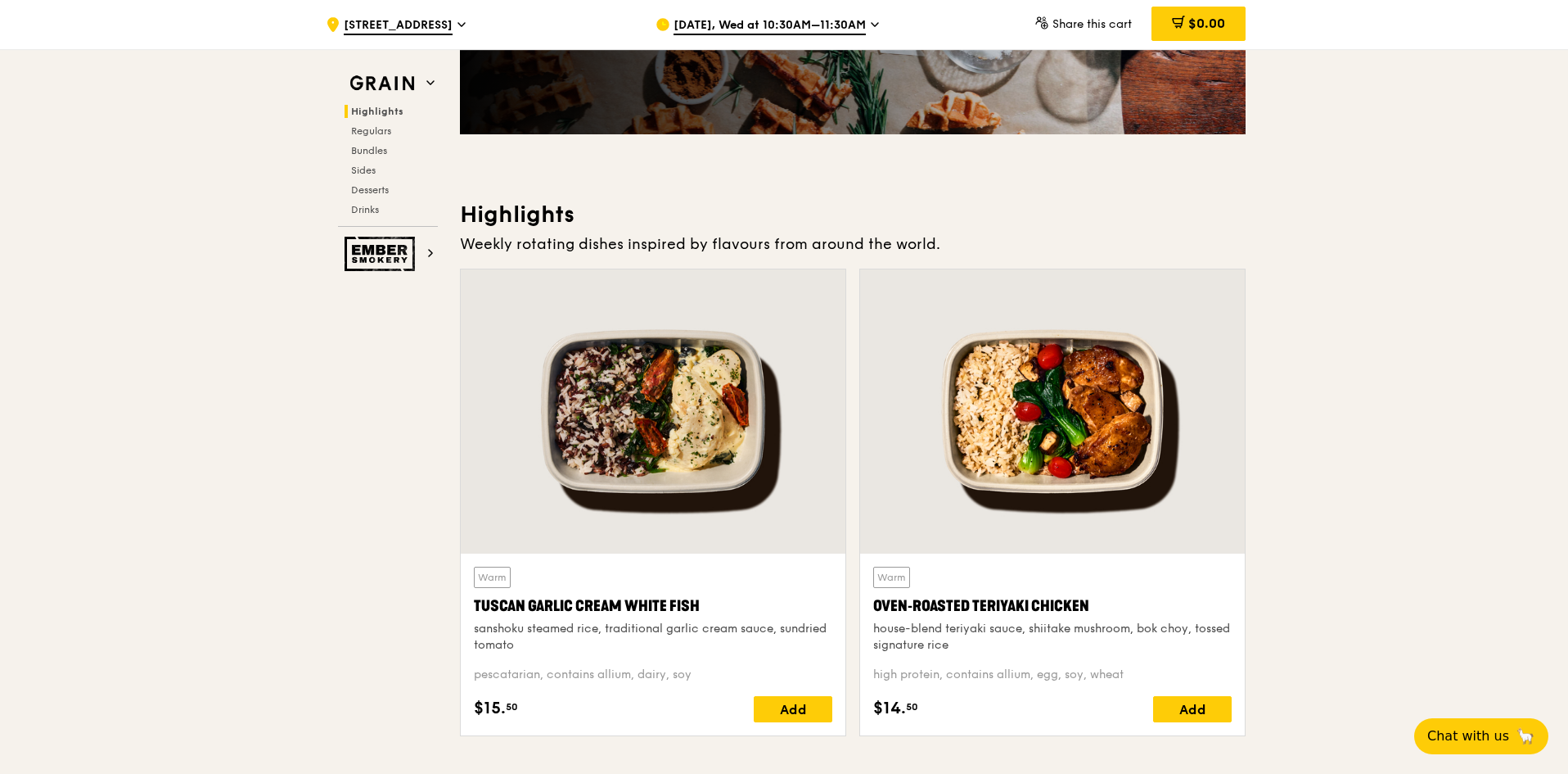
click at [861, 21] on span "Aug 27, Wed at 10:30AM–11:30AM" at bounding box center [770, 26] width 192 height 18
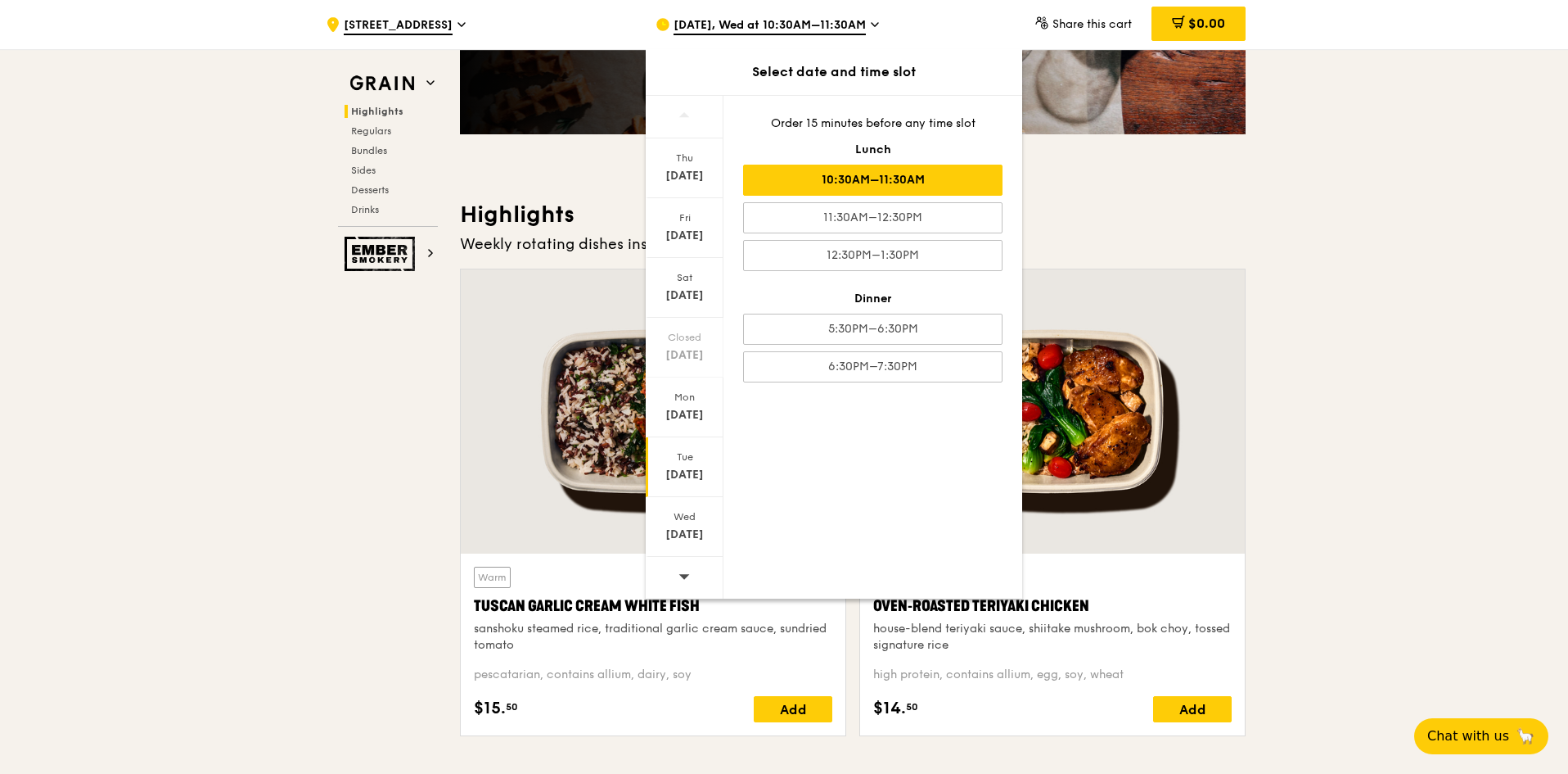
click at [684, 470] on div "[DATE]" at bounding box center [685, 475] width 72 height 16
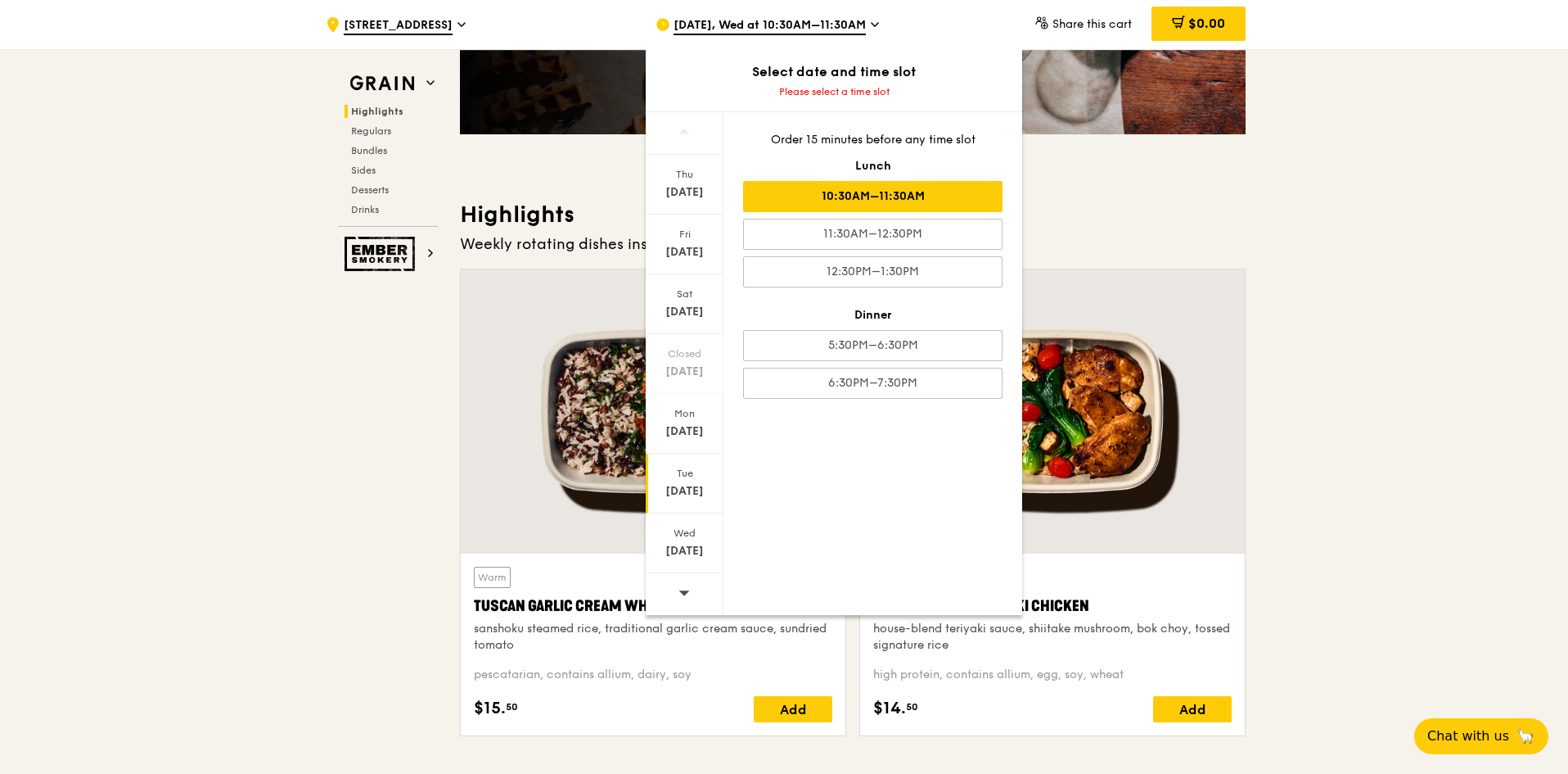
click at [891, 208] on div "10:30AM–11:30AM" at bounding box center [872, 197] width 259 height 31
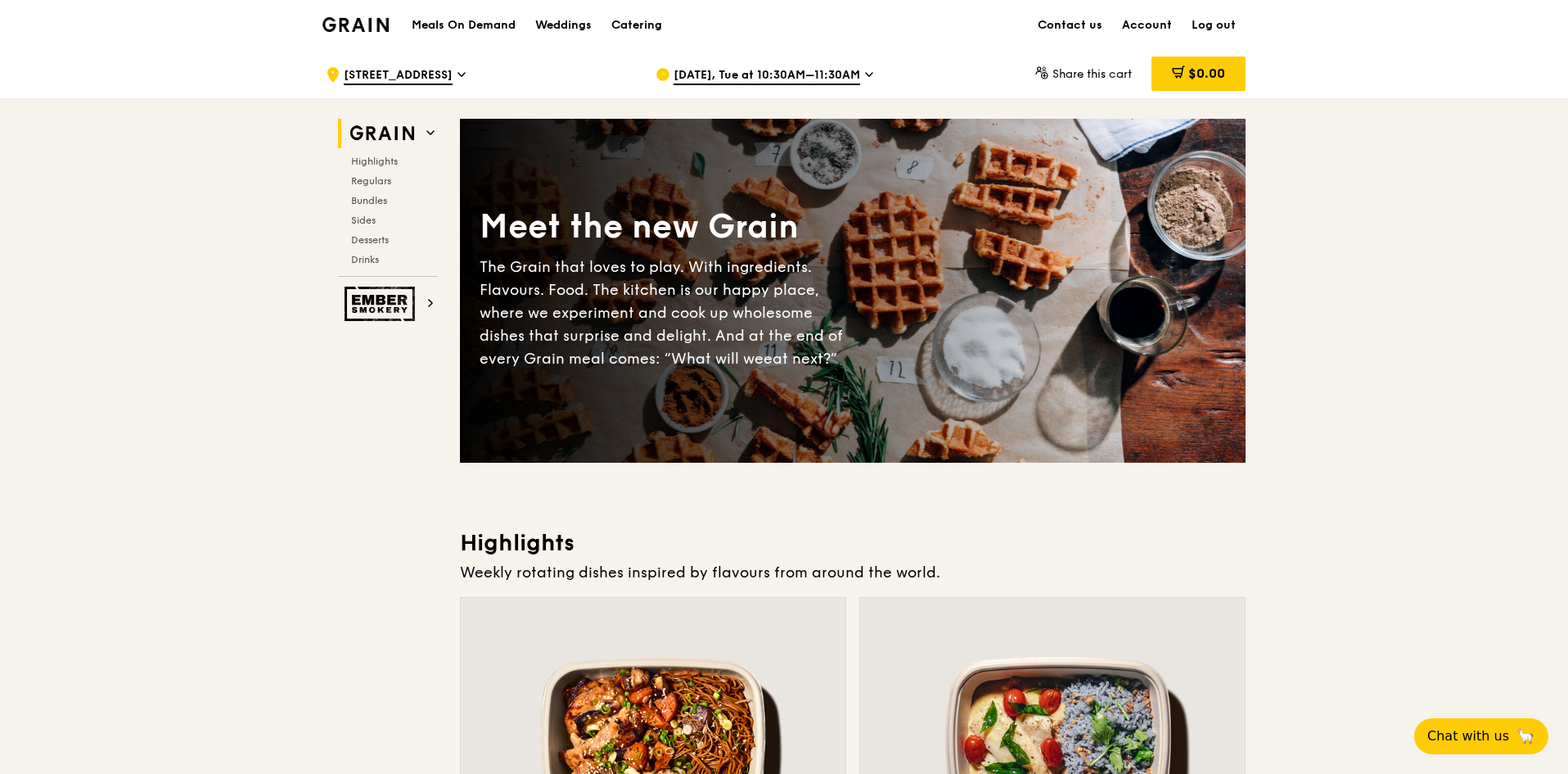
click at [846, 73] on span "[DATE], Tue at 10:30AM–11:30AM" at bounding box center [767, 76] width 187 height 18
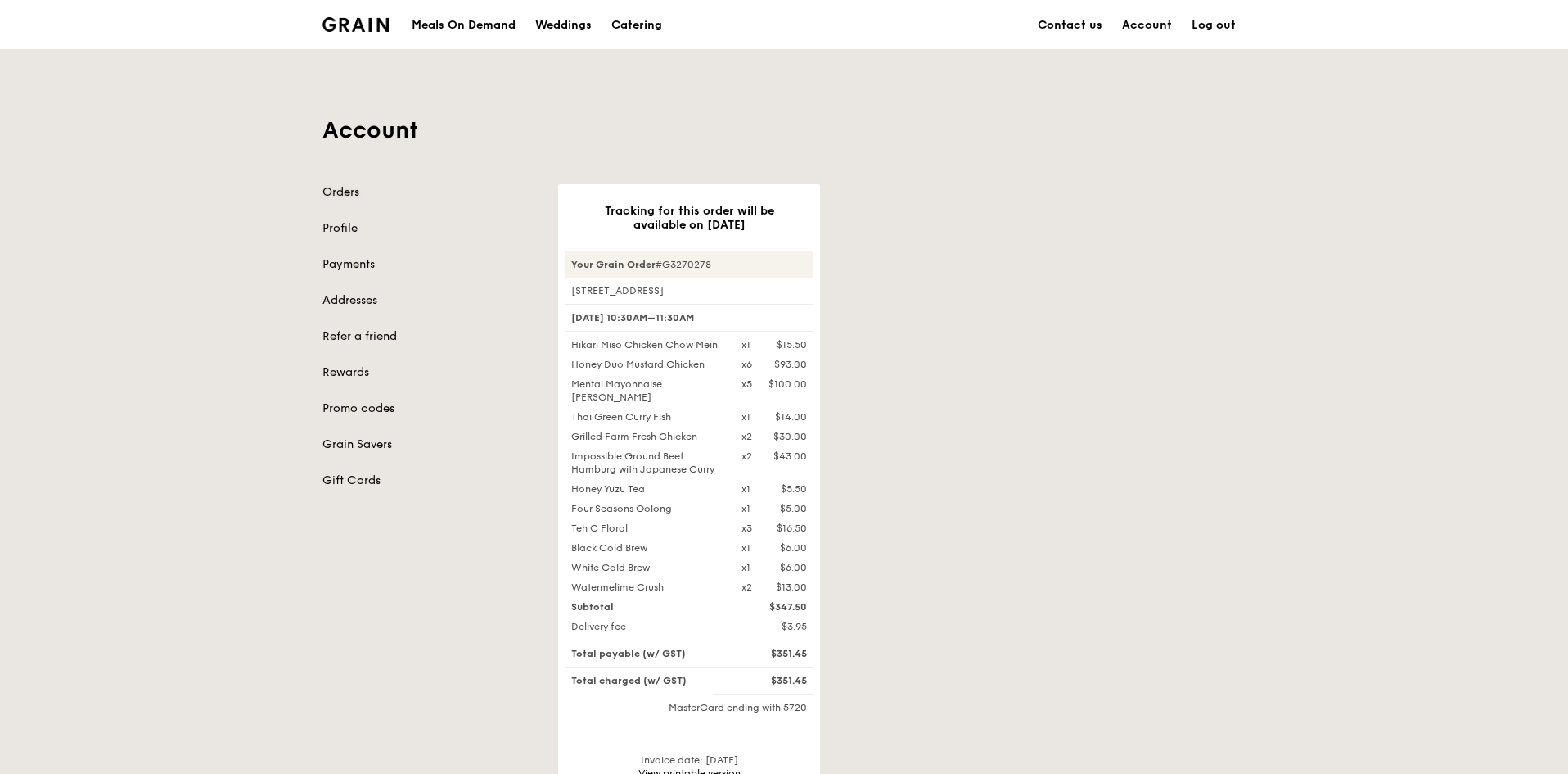
click at [358, 193] on link "Orders" at bounding box center [430, 192] width 216 height 16
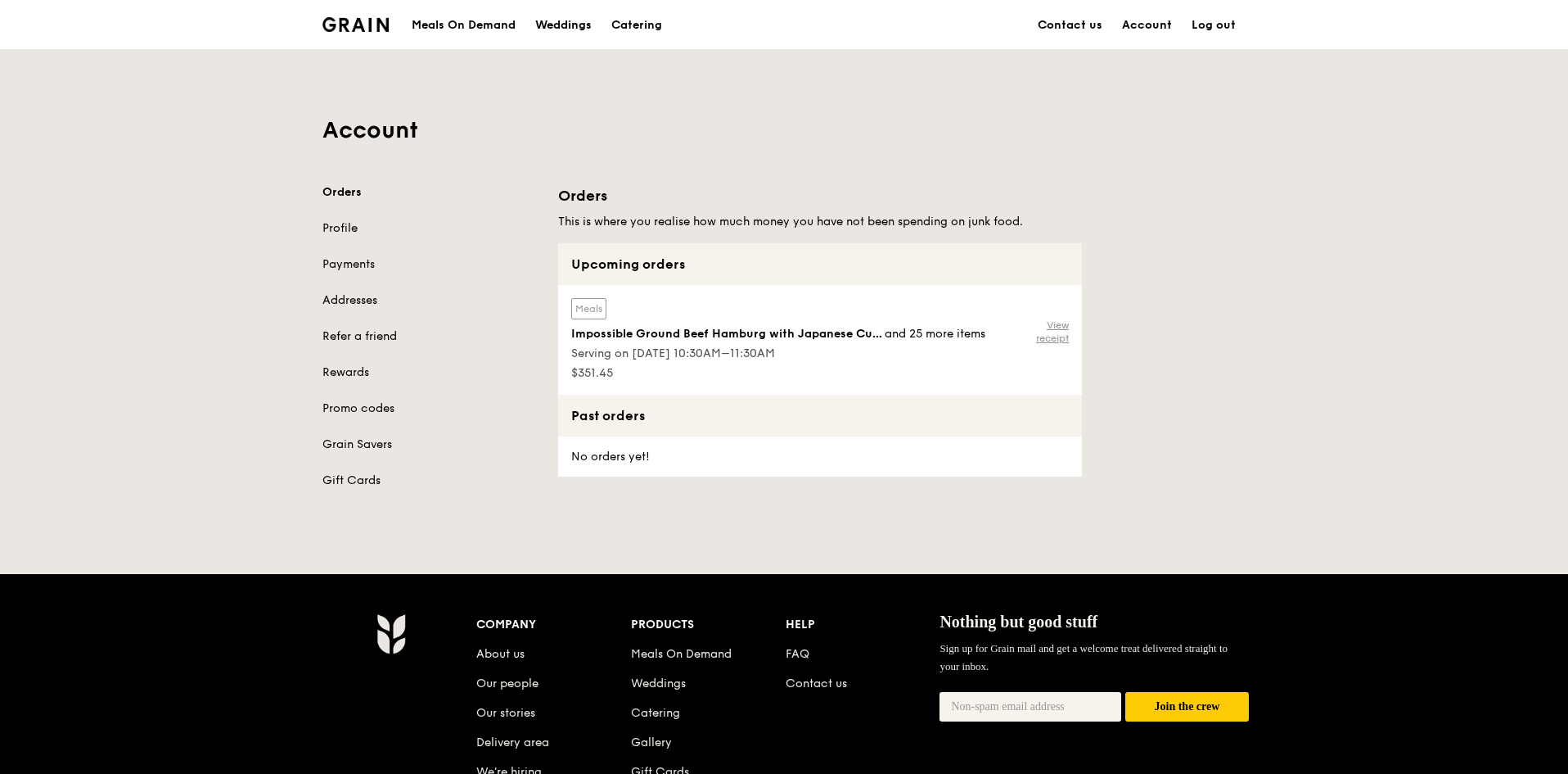
click at [1053, 323] on link "View receipt" at bounding box center [1042, 331] width 53 height 26
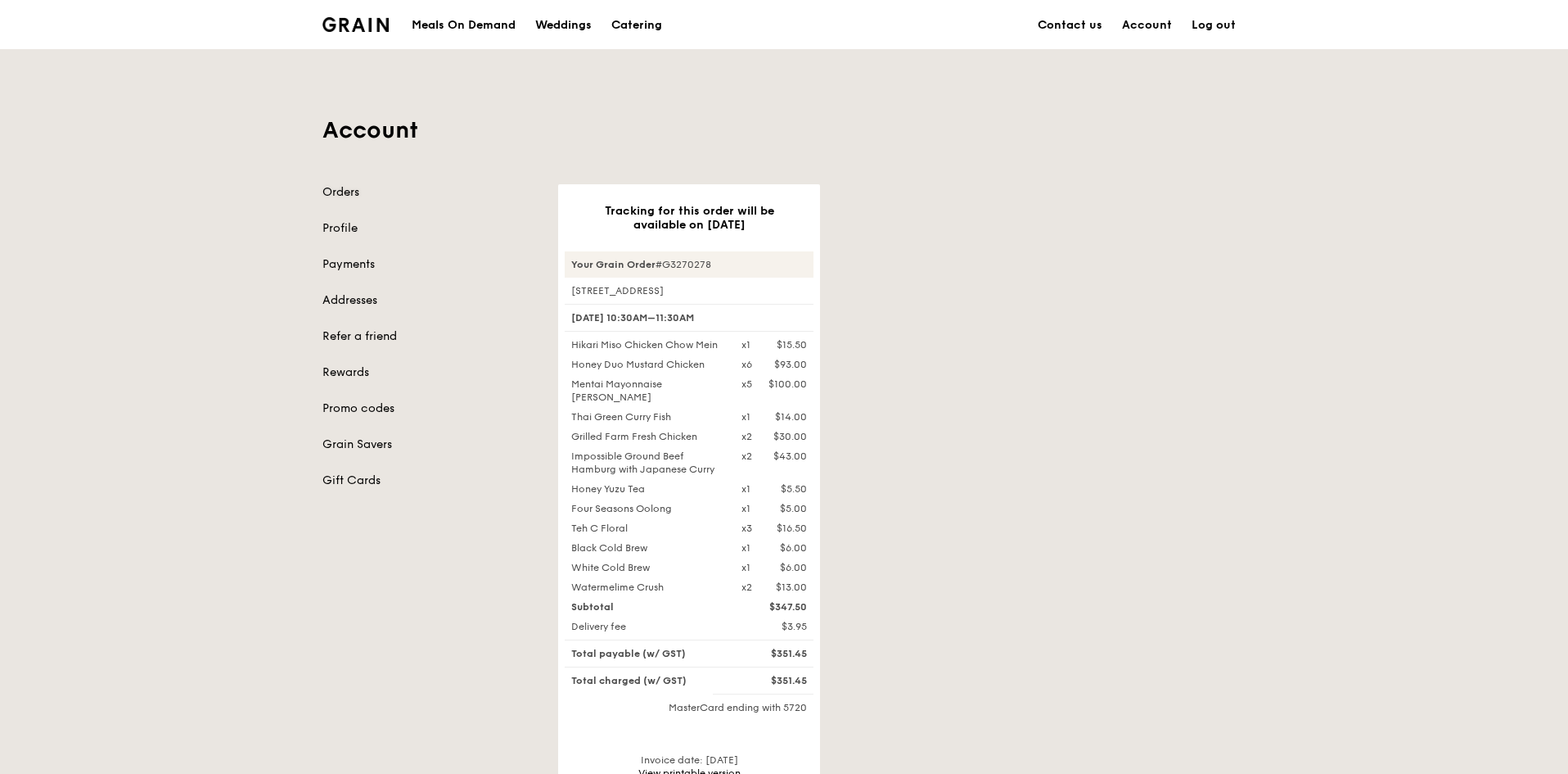
click at [348, 189] on link "Orders" at bounding box center [430, 192] width 216 height 16
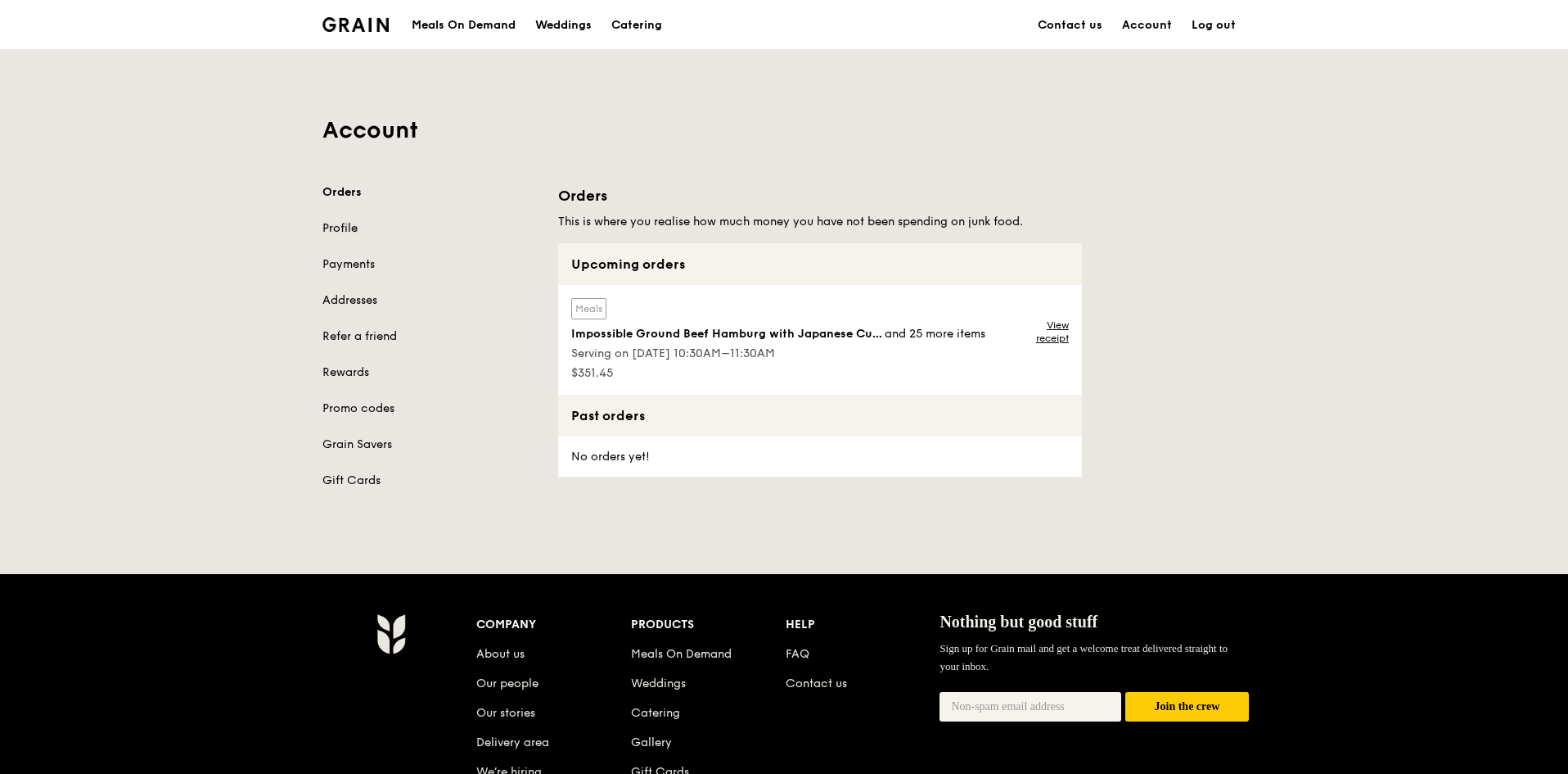
click at [351, 227] on link "Profile" at bounding box center [430, 228] width 216 height 16
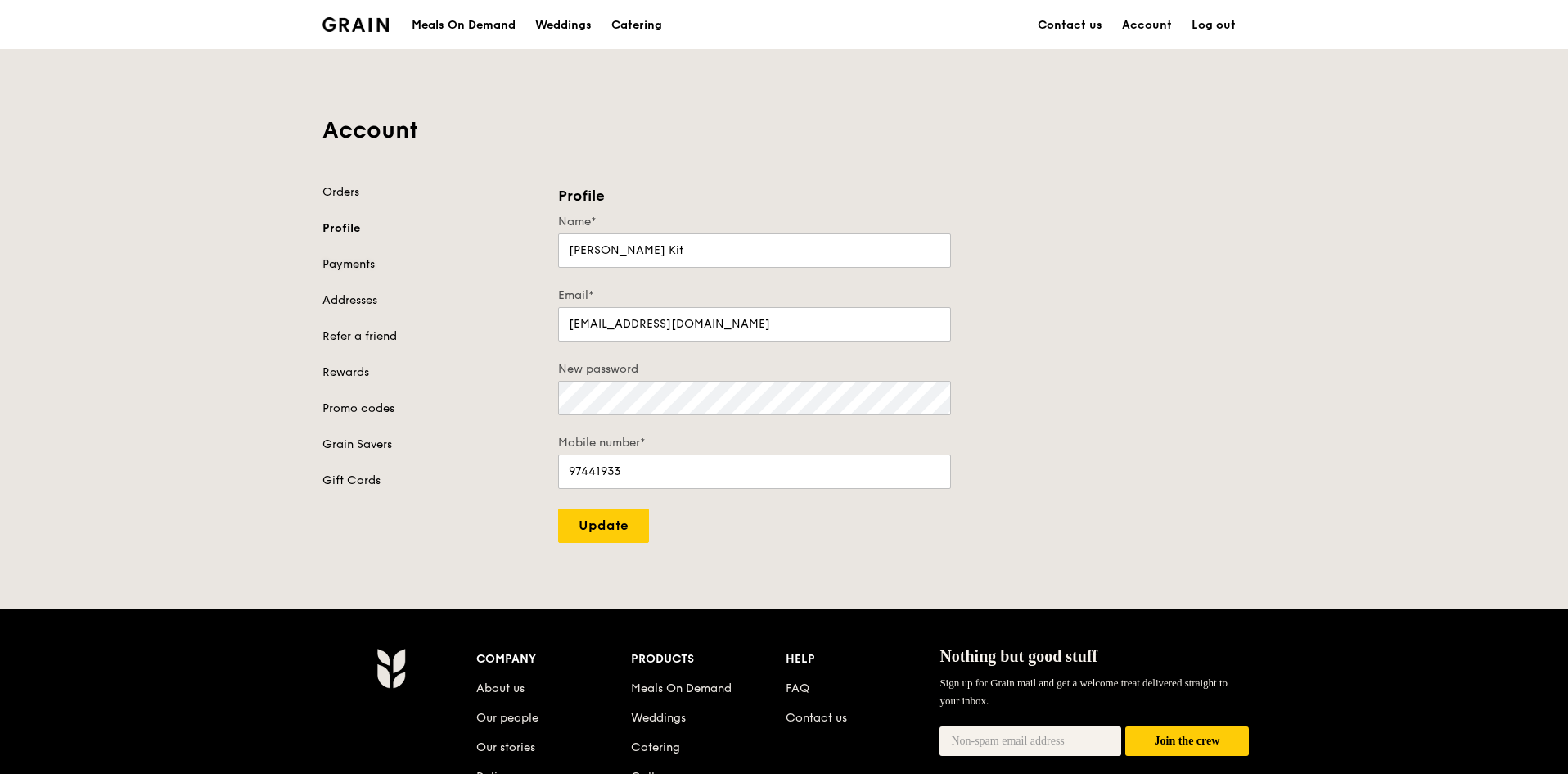
click at [354, 264] on link "Payments" at bounding box center [430, 265] width 216 height 16
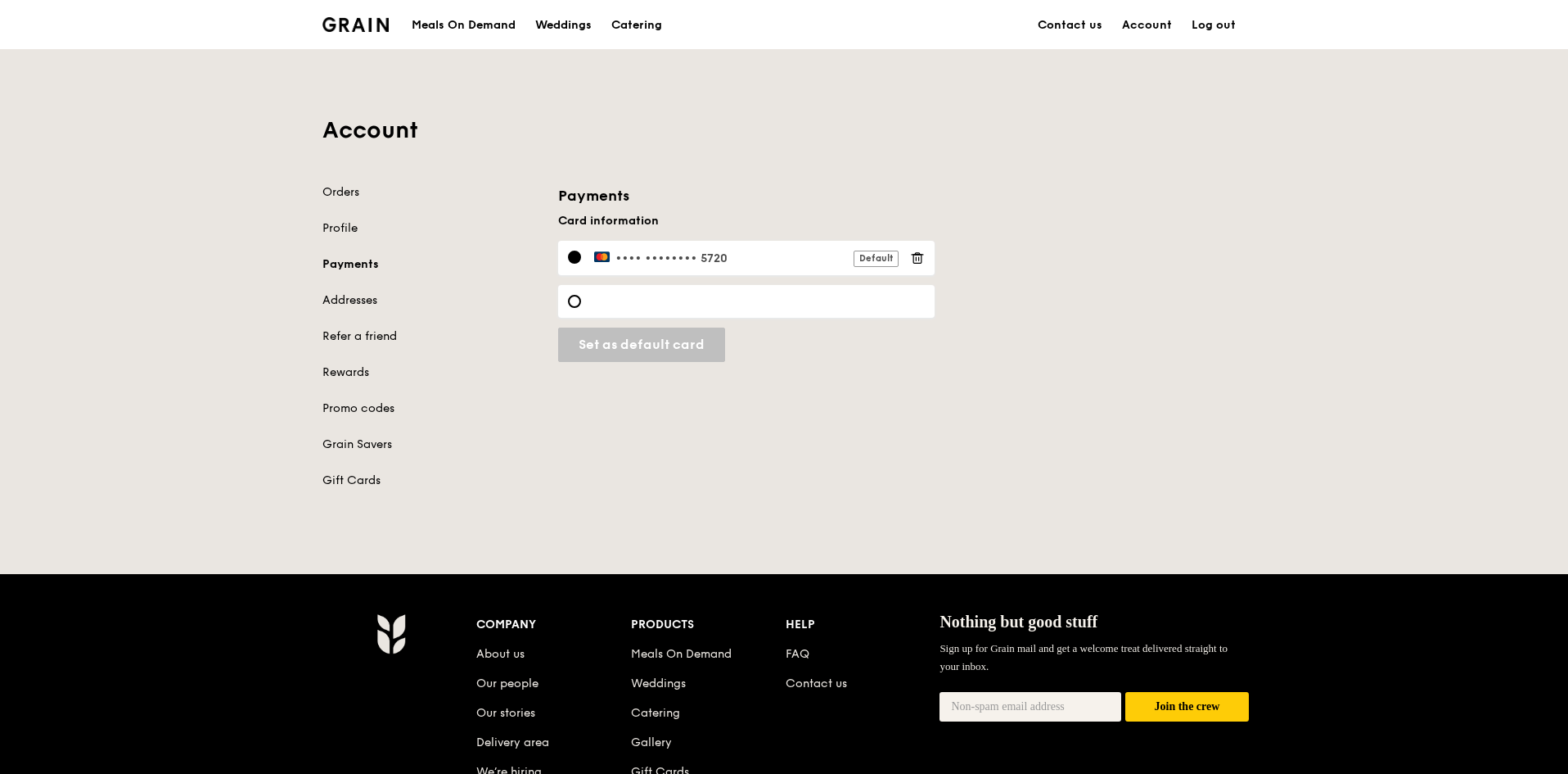
click at [921, 263] on icon at bounding box center [918, 257] width 14 height 15
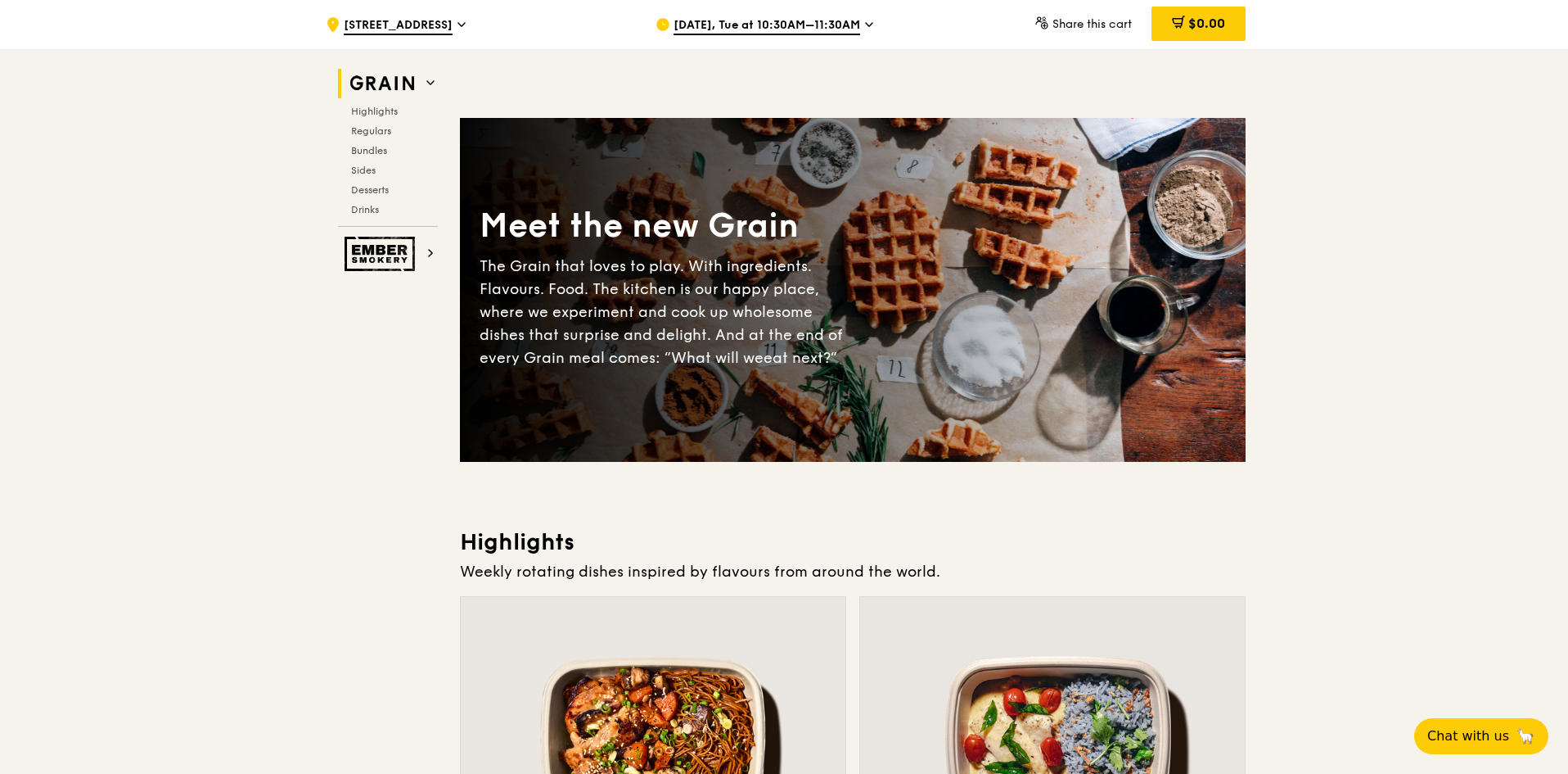
scroll to position [410, 0]
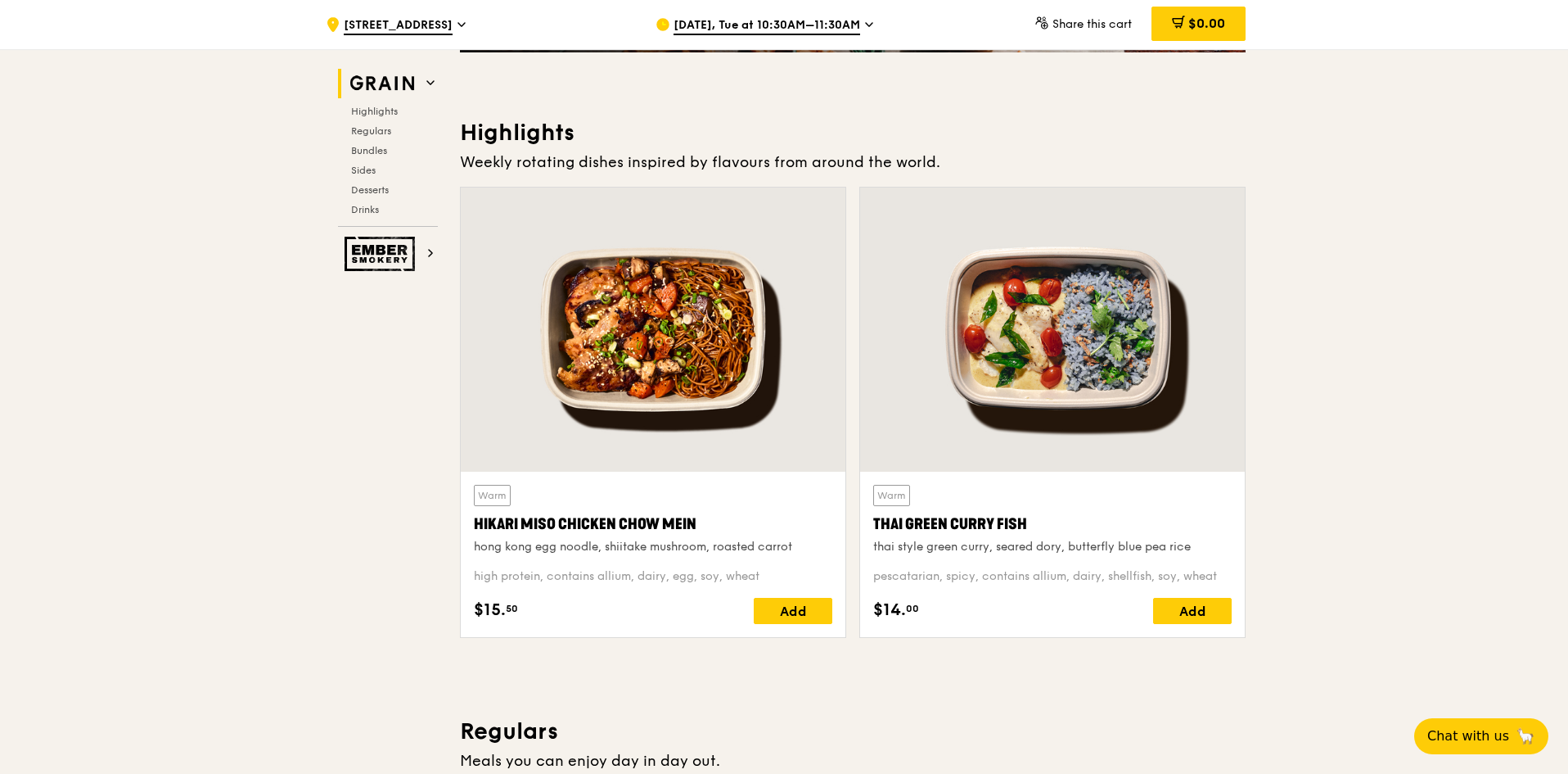
click at [690, 523] on div "Hikari Miso Chicken Chow Mein" at bounding box center [653, 524] width 359 height 23
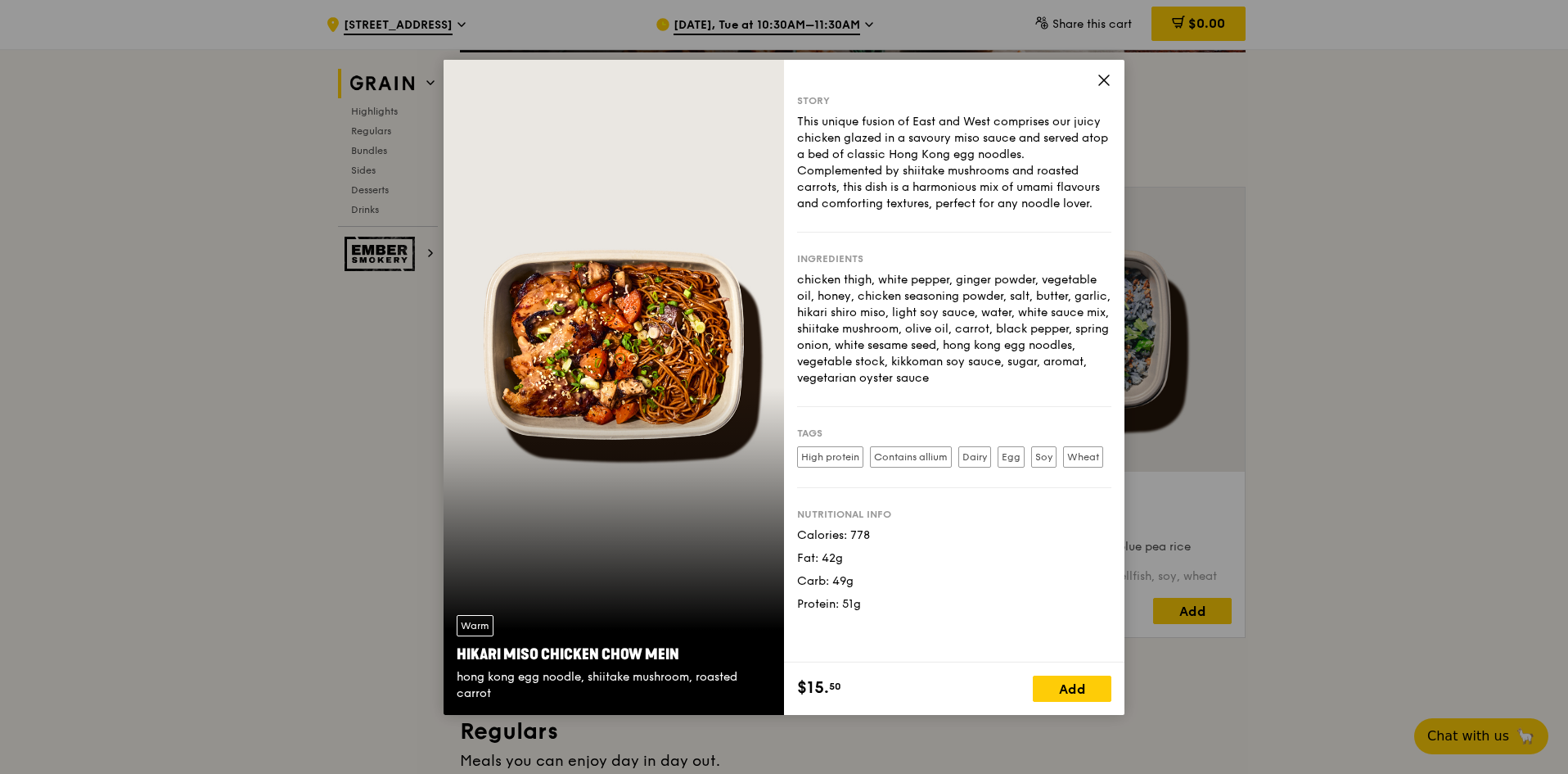
click at [1101, 84] on icon at bounding box center [1104, 80] width 14 height 15
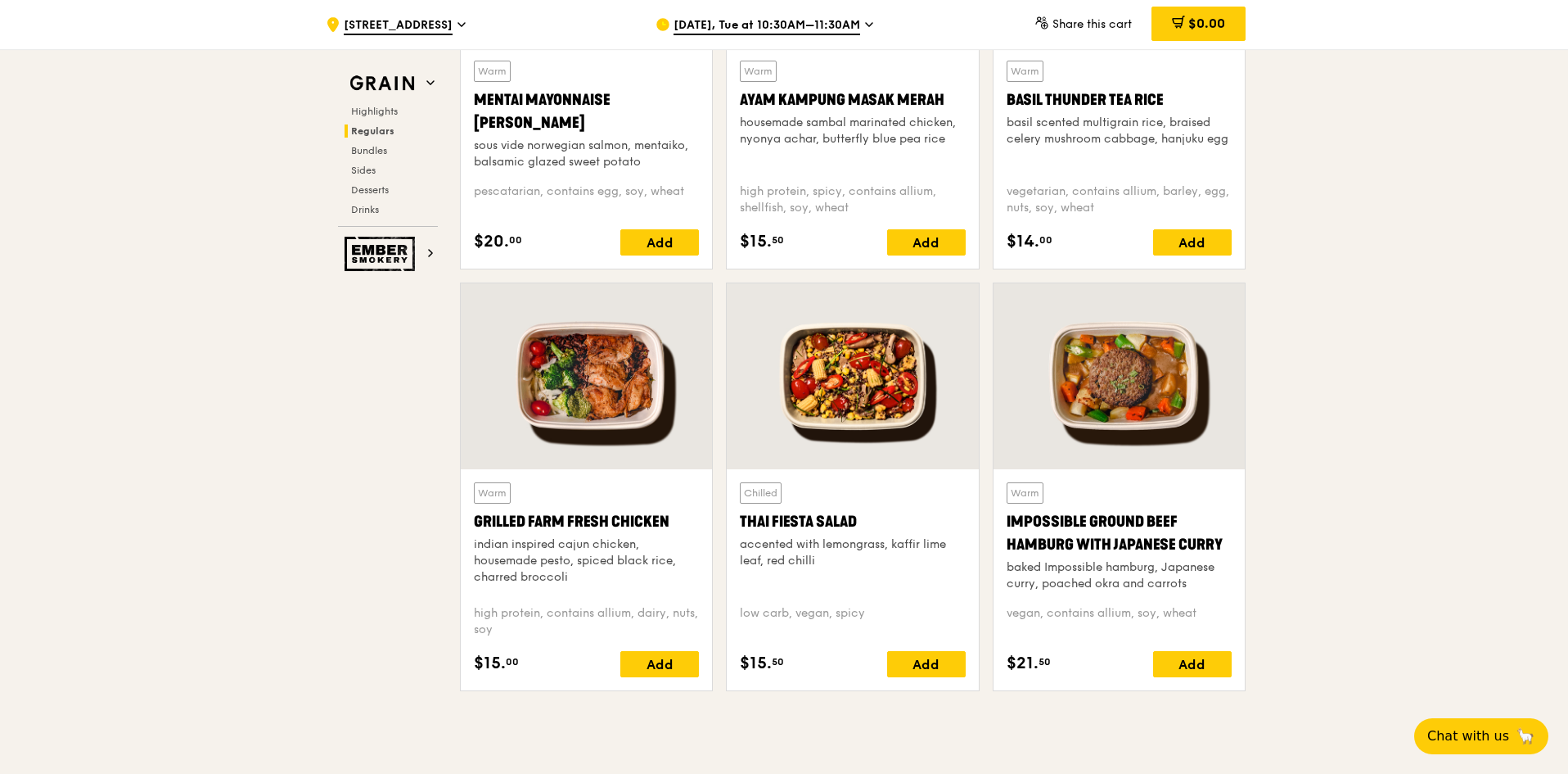
scroll to position [1146, 0]
